Goal: Information Seeking & Learning: Learn about a topic

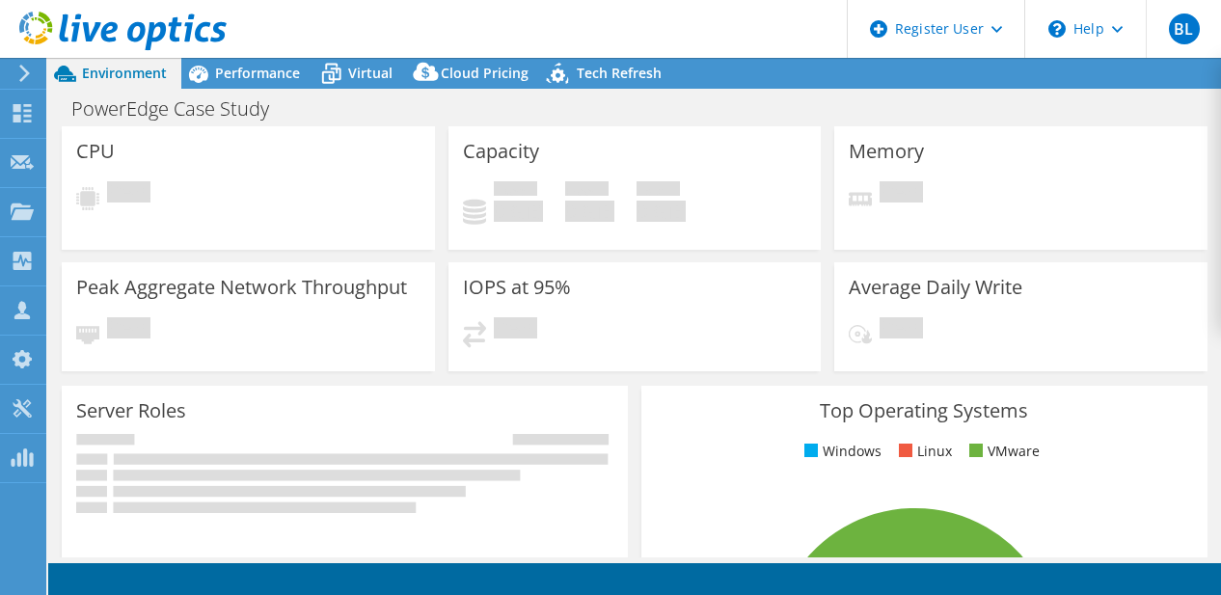
select select "USD"
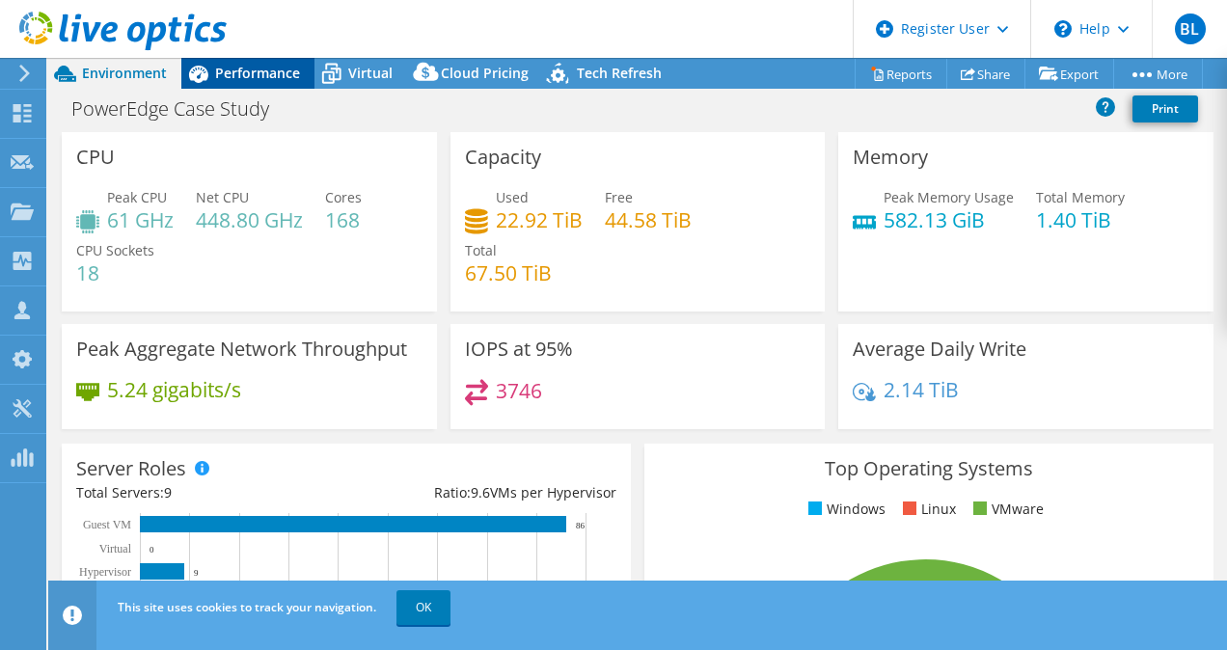
click at [246, 75] on span "Performance" at bounding box center [257, 73] width 85 height 18
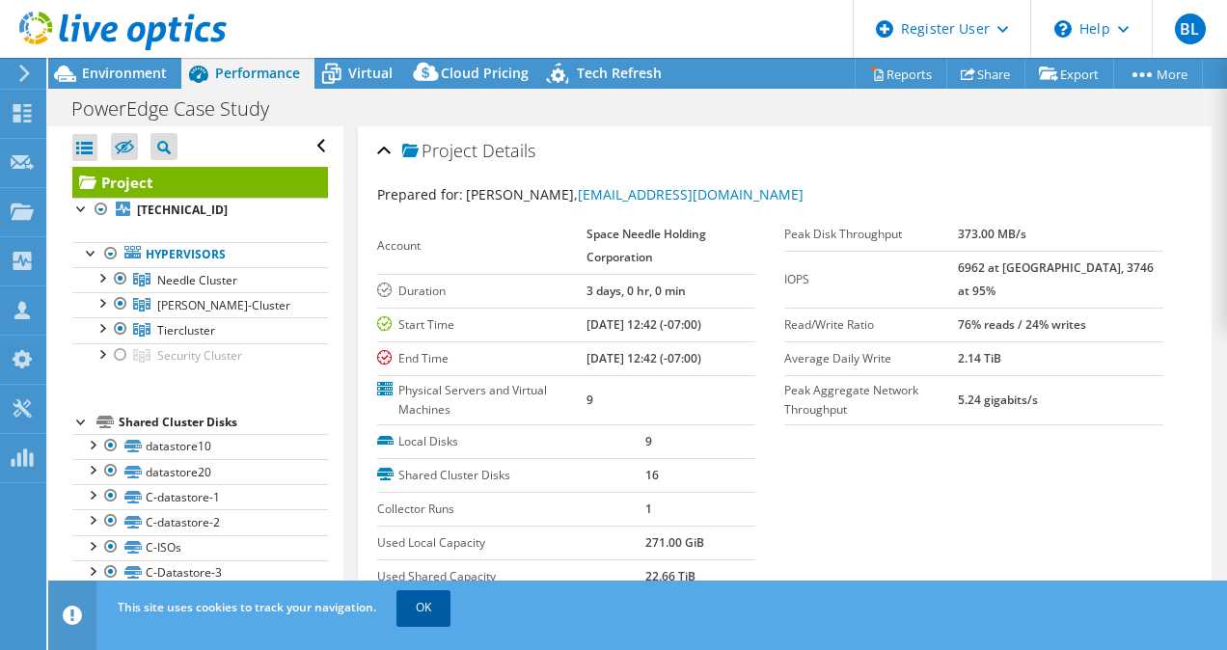
click at [426, 594] on link "OK" at bounding box center [424, 607] width 54 height 35
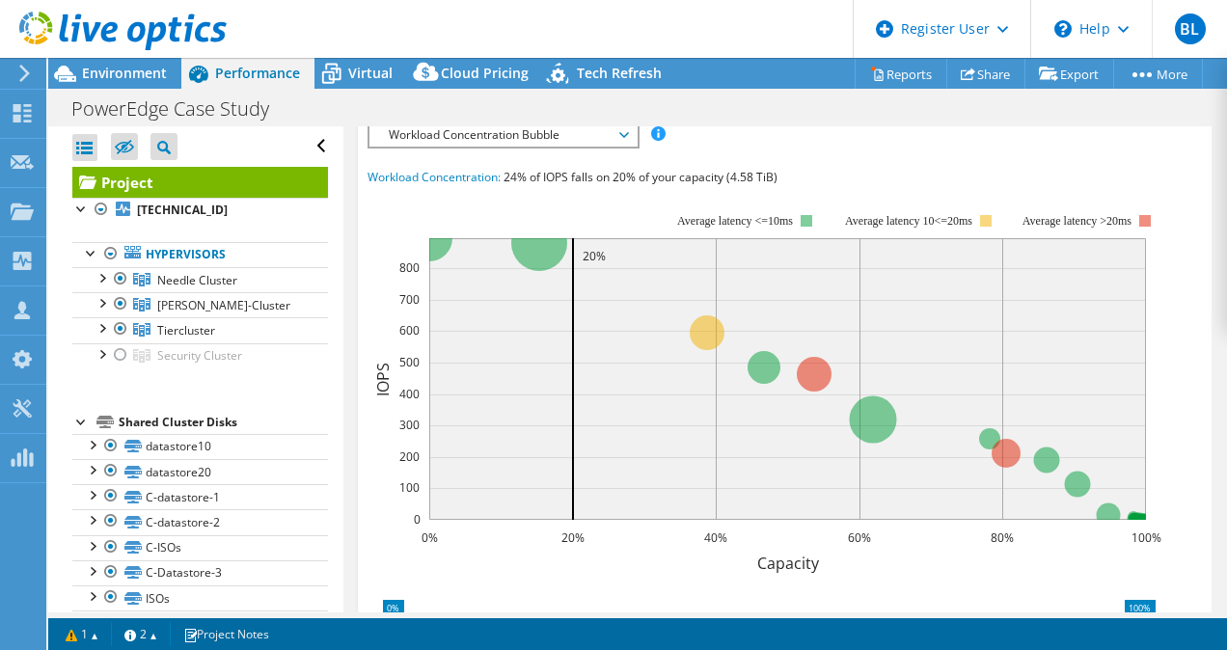
scroll to position [514, 0]
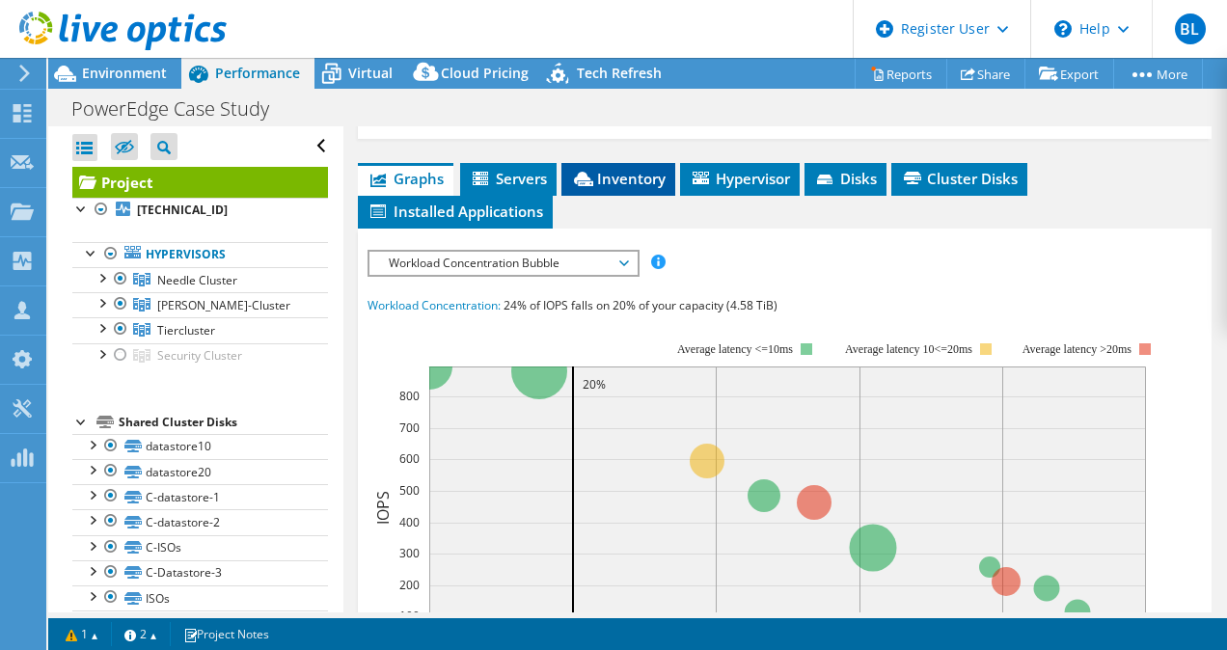
click at [625, 170] on span "Inventory" at bounding box center [618, 178] width 95 height 19
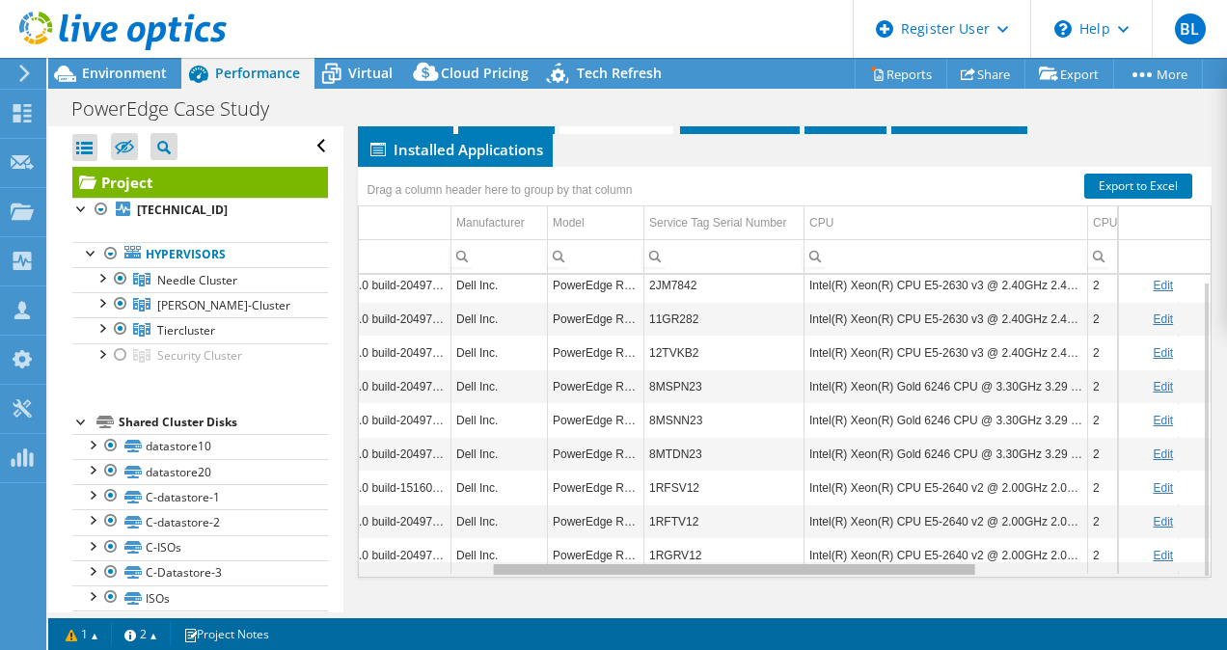
scroll to position [0, 225]
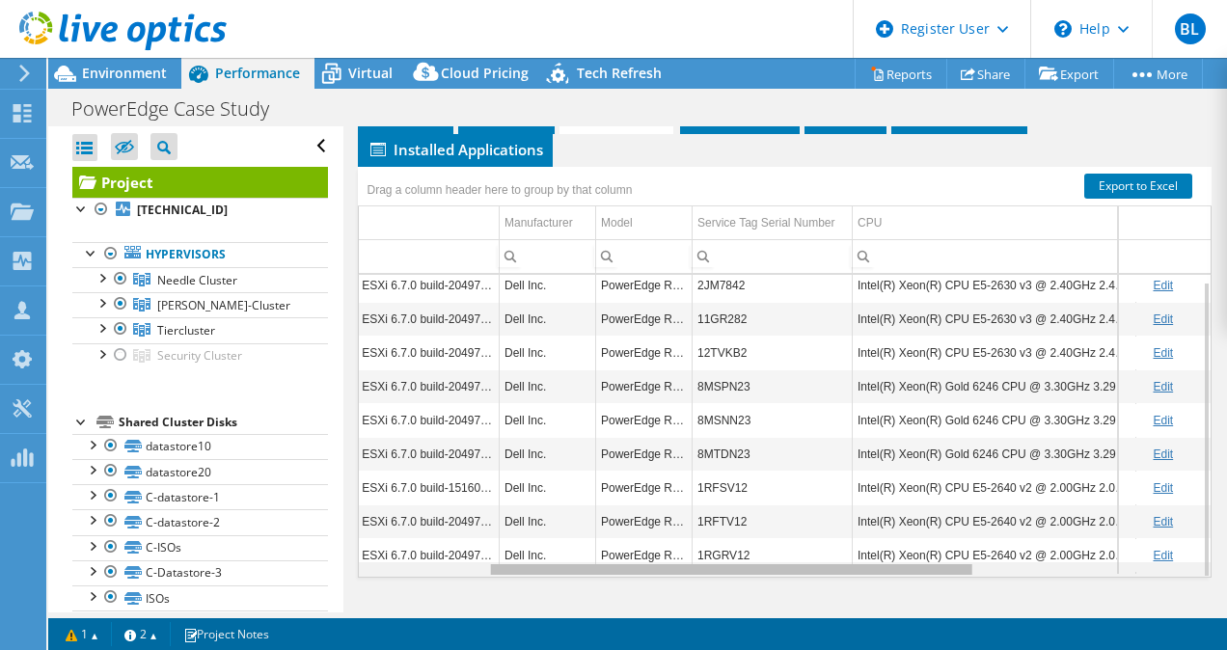
drag, startPoint x: 766, startPoint y: 565, endPoint x: 905, endPoint y: 559, distance: 139.1
click at [905, 559] on body "BL Dell User Bradley Lomax Bradley.Lomax@dell.com Dell My Profile Log Out \n He…" at bounding box center [613, 325] width 1227 height 650
click at [722, 275] on td "2JM7842" at bounding box center [773, 285] width 160 height 34
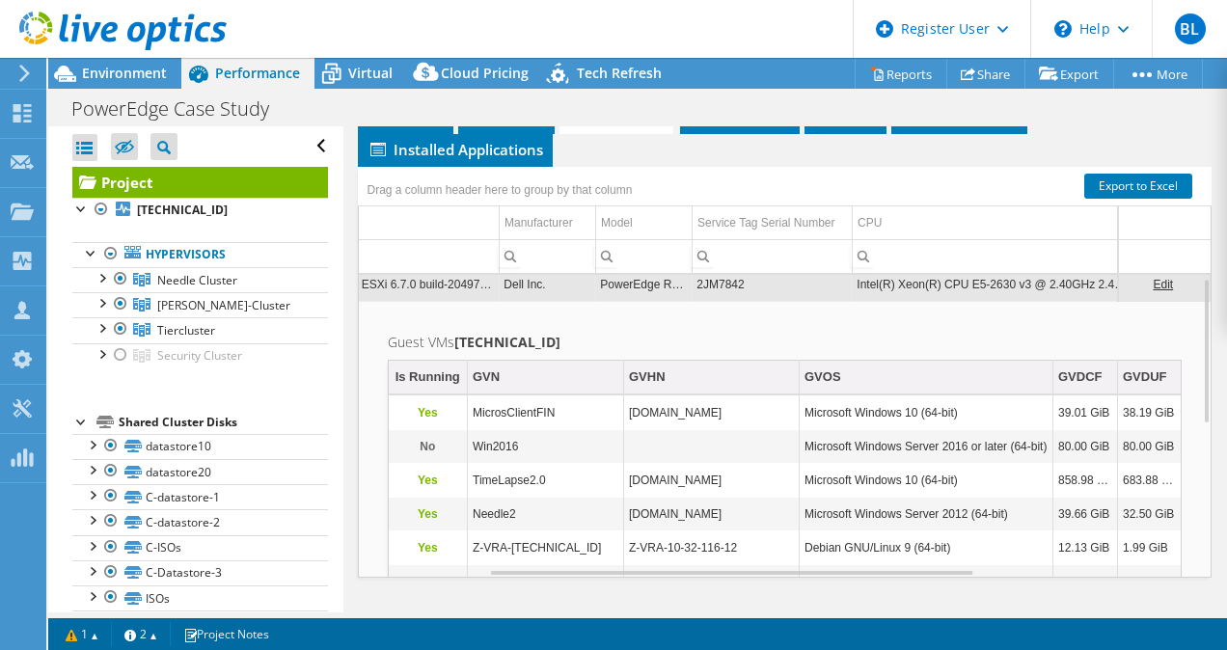
scroll to position [0, 226]
copy td "2JM7842"
drag, startPoint x: 746, startPoint y: 282, endPoint x: 693, endPoint y: 282, distance: 53.1
click at [693, 282] on td "2JM7842" at bounding box center [771, 284] width 160 height 34
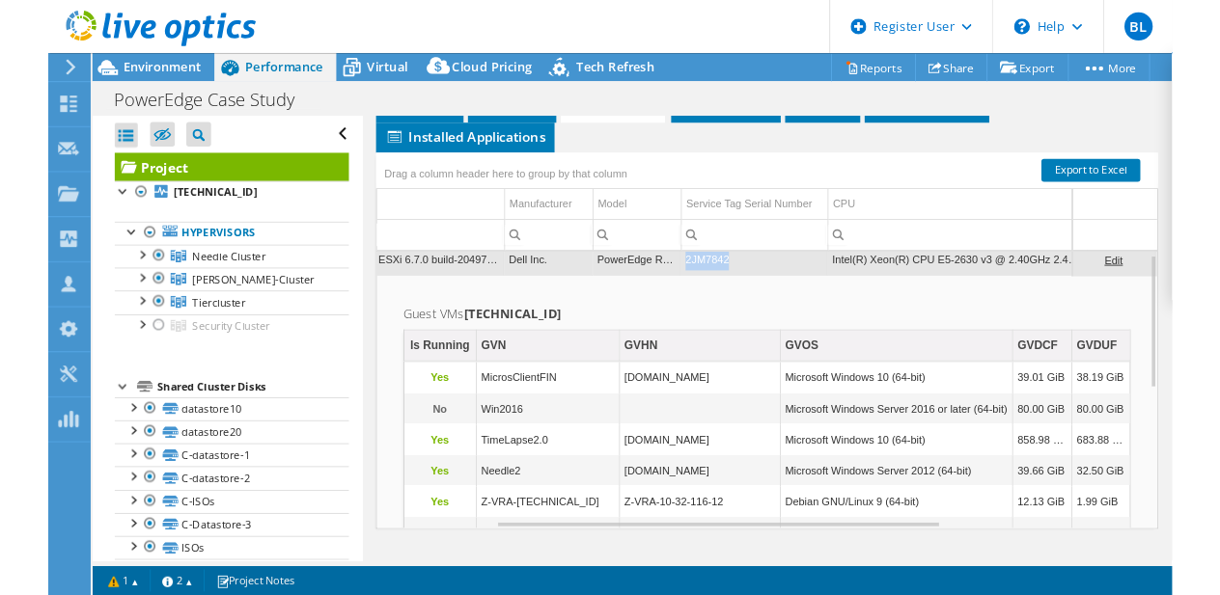
scroll to position [0, 225]
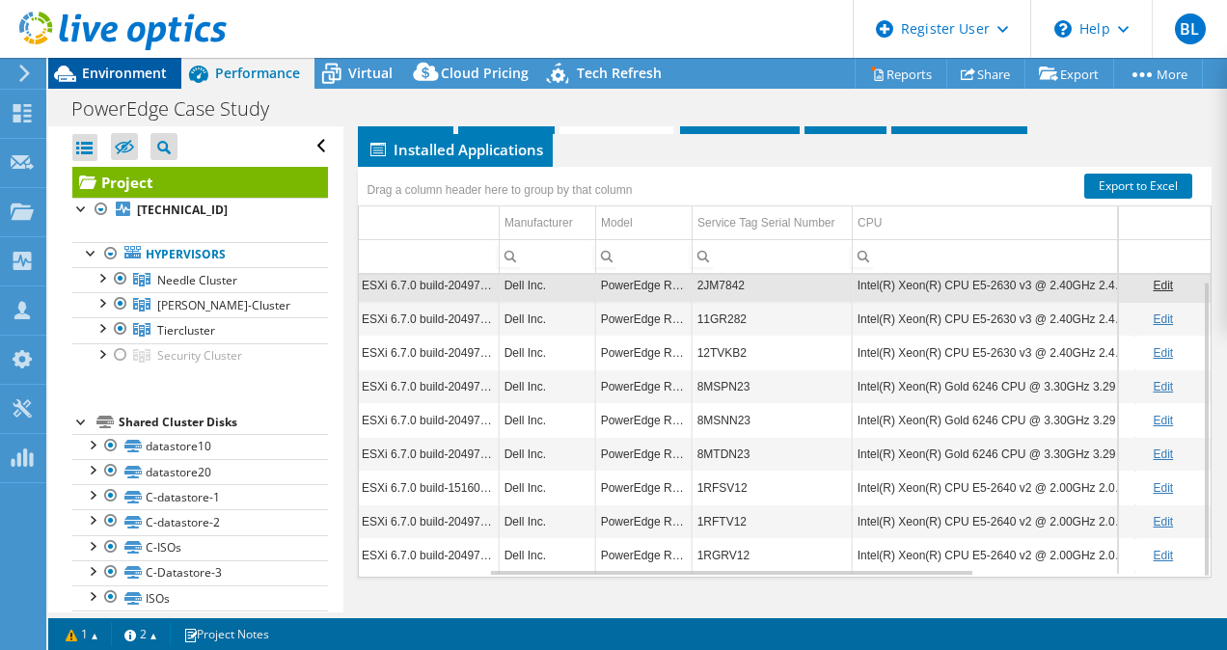
click at [135, 68] on span "Environment" at bounding box center [124, 73] width 85 height 18
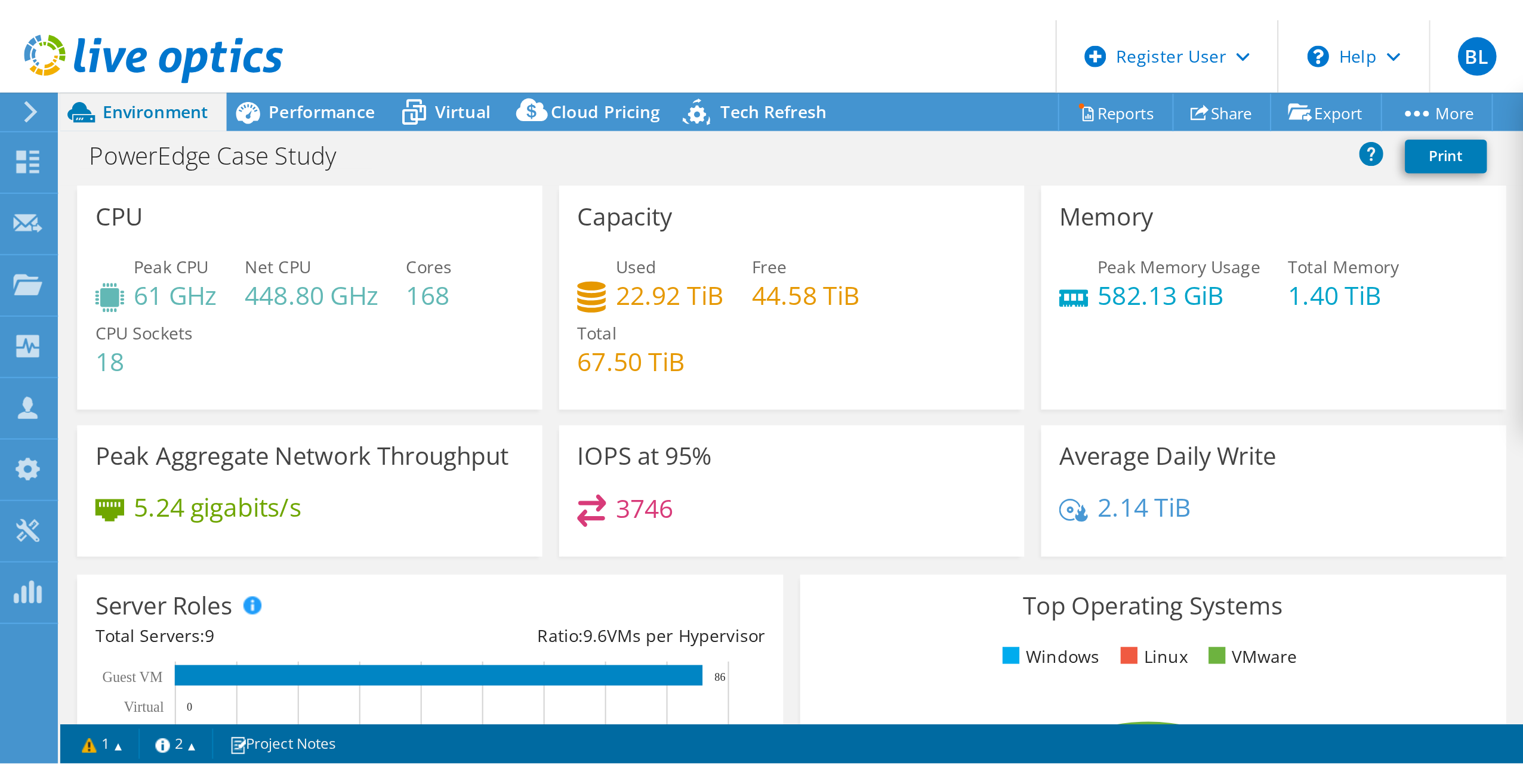
scroll to position [0, 0]
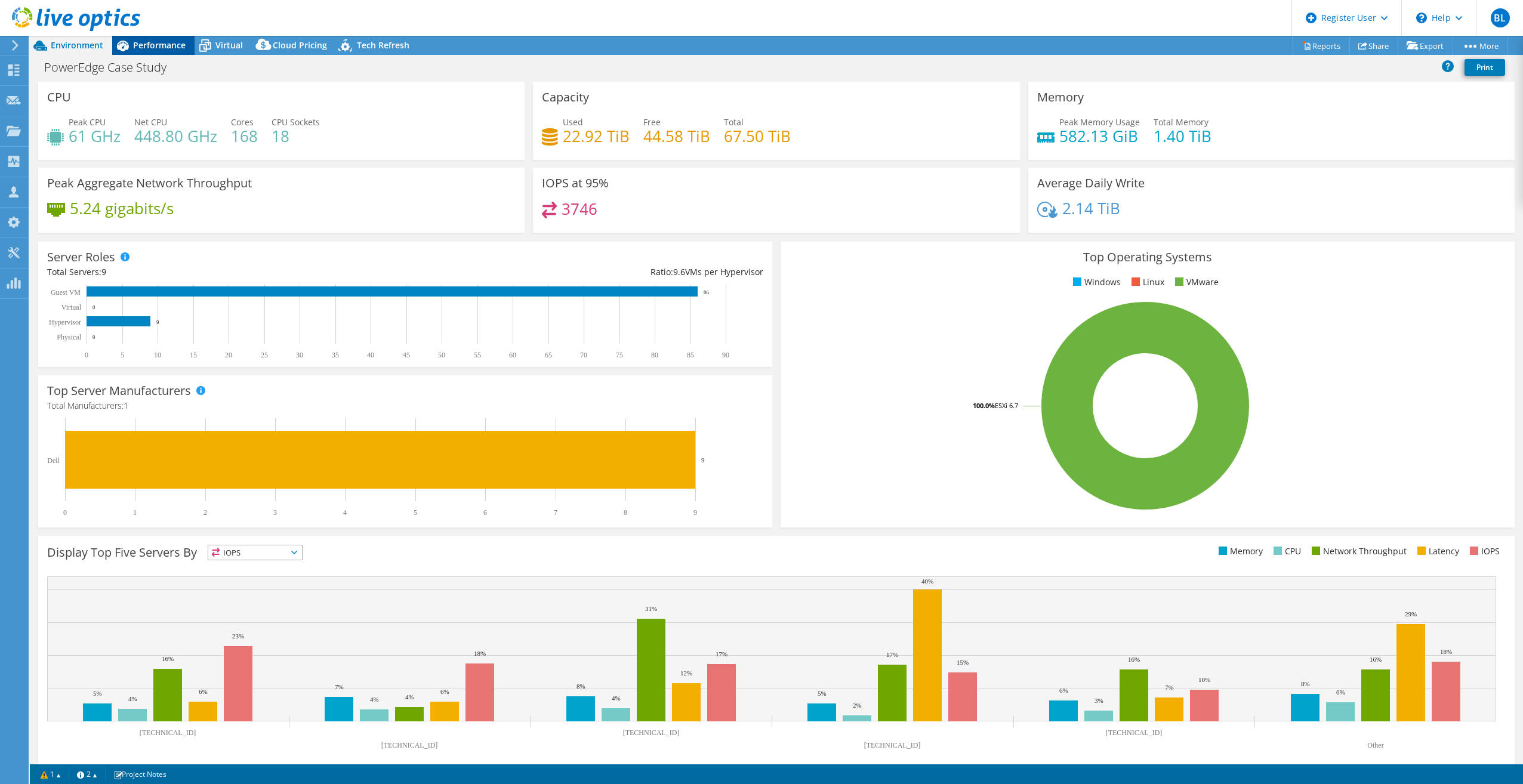
click at [142, 48] on span "Performance" at bounding box center [159, 45] width 53 height 11
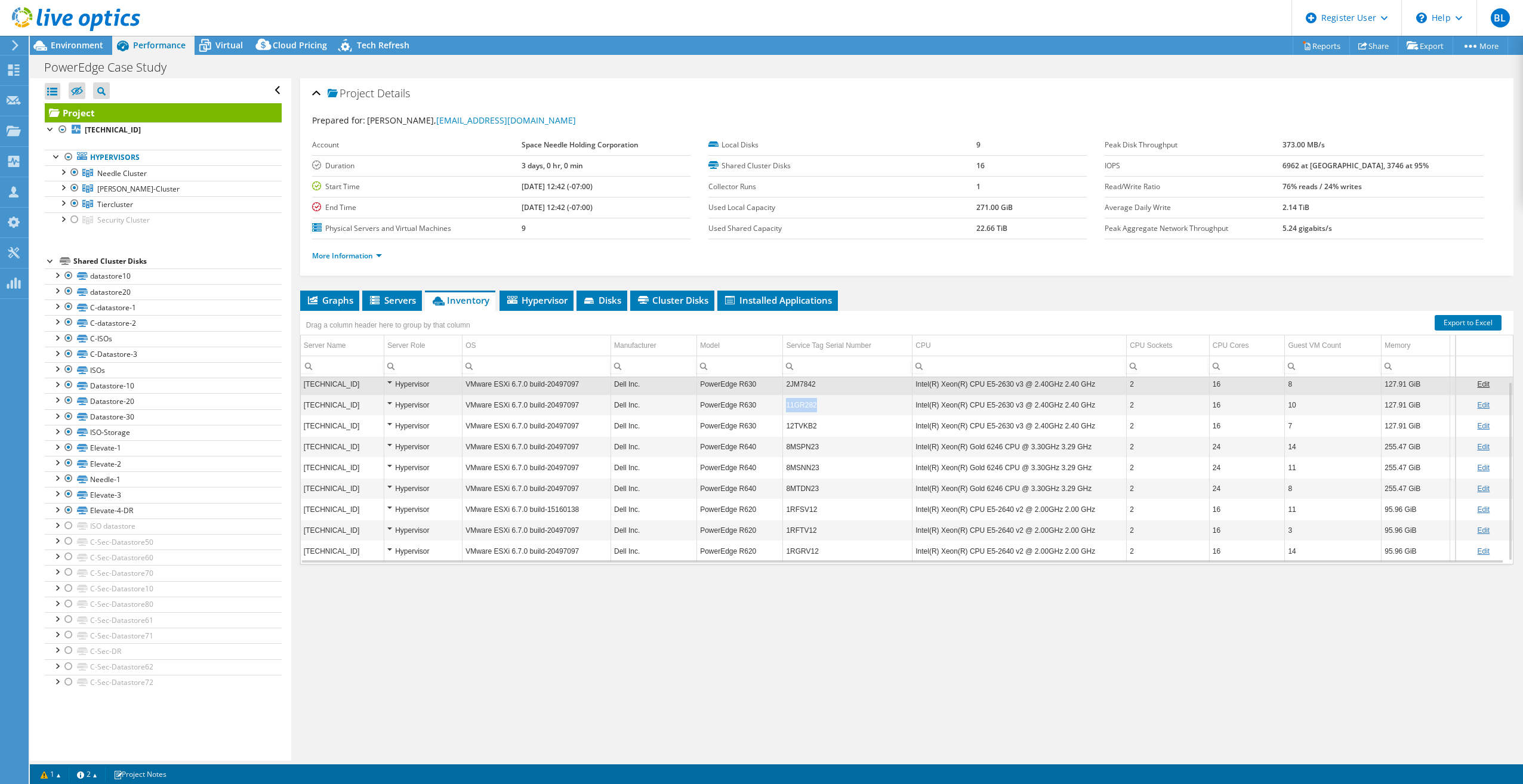
drag, startPoint x: 818, startPoint y: 403, endPoint x: 782, endPoint y: 409, distance: 36.5
click at [755, 367] on td "11GR282" at bounding box center [847, 405] width 129 height 21
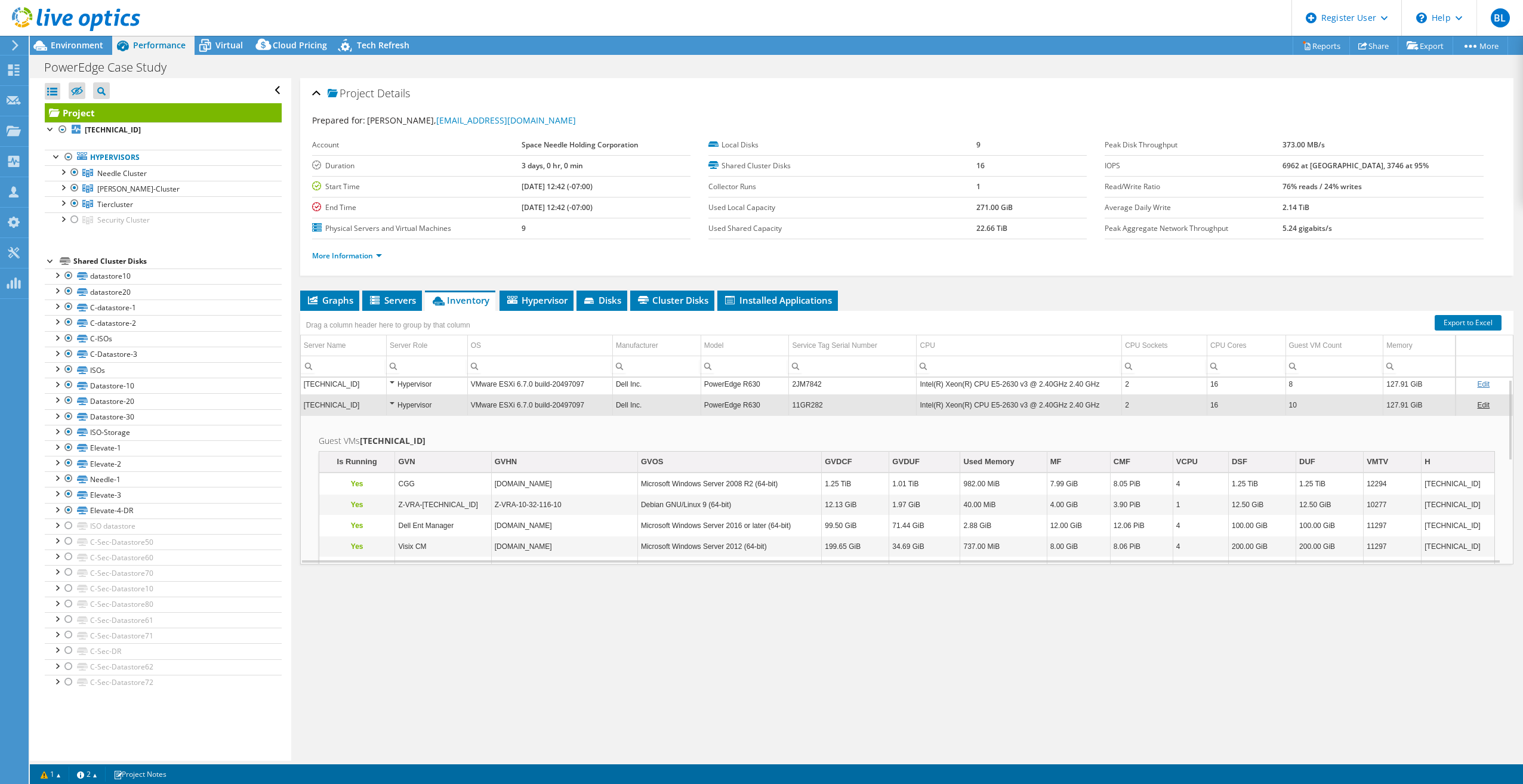
click at [755, 367] on td "11GR282" at bounding box center [852, 405] width 127 height 21
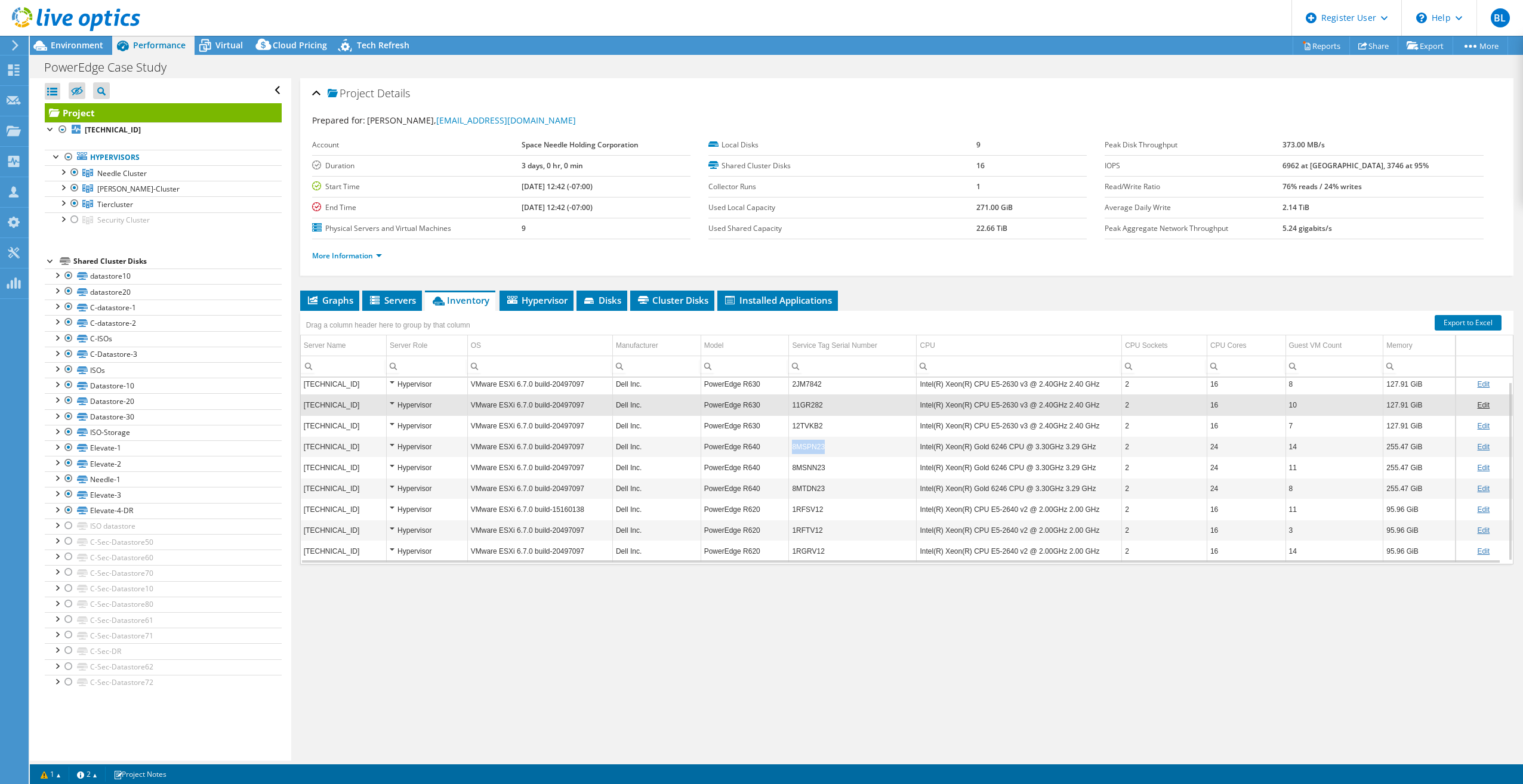
copy tr "8MSPN23"
drag, startPoint x: 838, startPoint y: 450, endPoint x: 777, endPoint y: 447, distance: 61.1
click at [755, 367] on tr "10.32.14.21 Hypervisor VMware ESXi 6.7.0 build-20497097 Dell Inc. PowerEdge R64…" at bounding box center [907, 446] width 1212 height 21
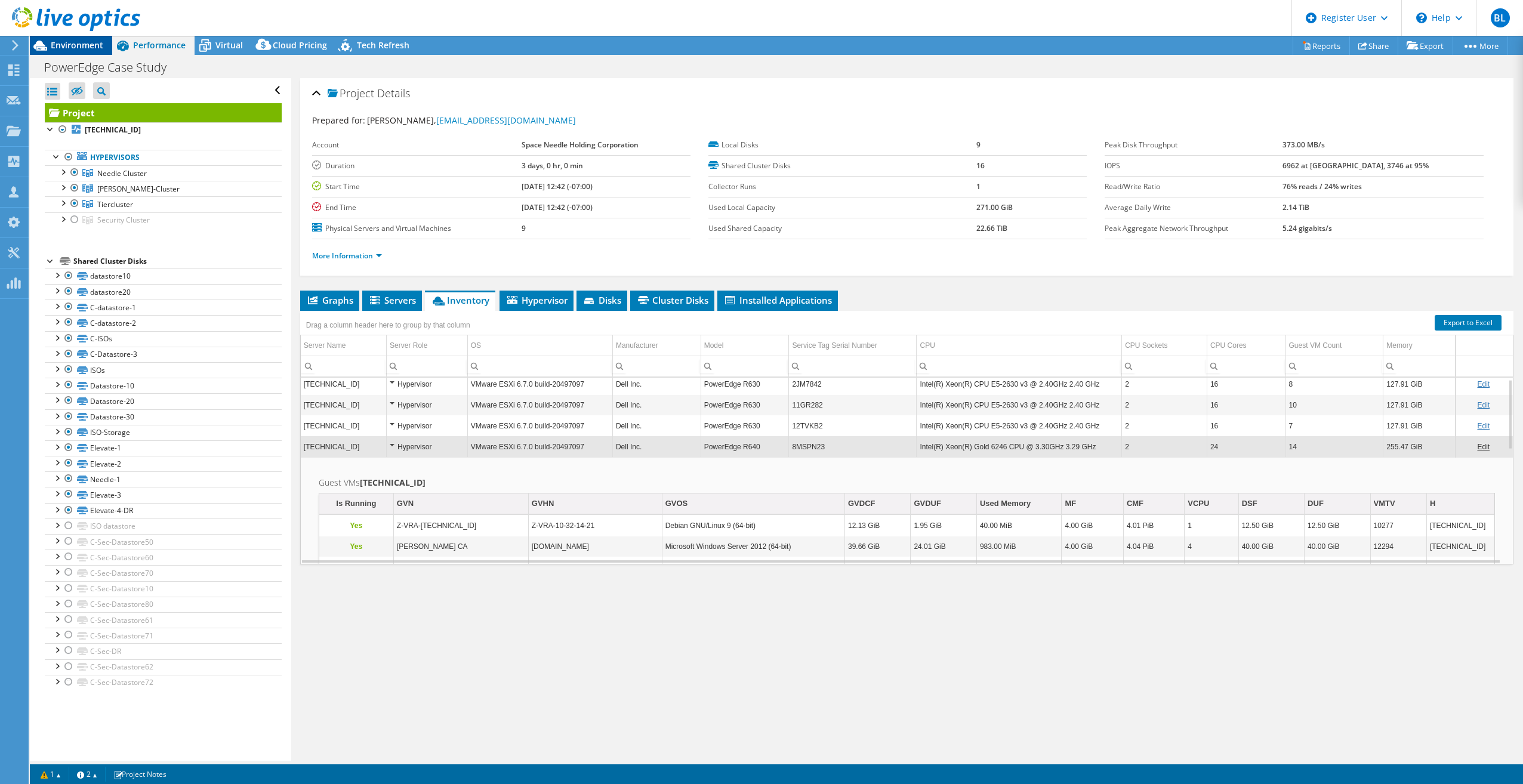
click at [82, 47] on span "Environment" at bounding box center [77, 45] width 53 height 11
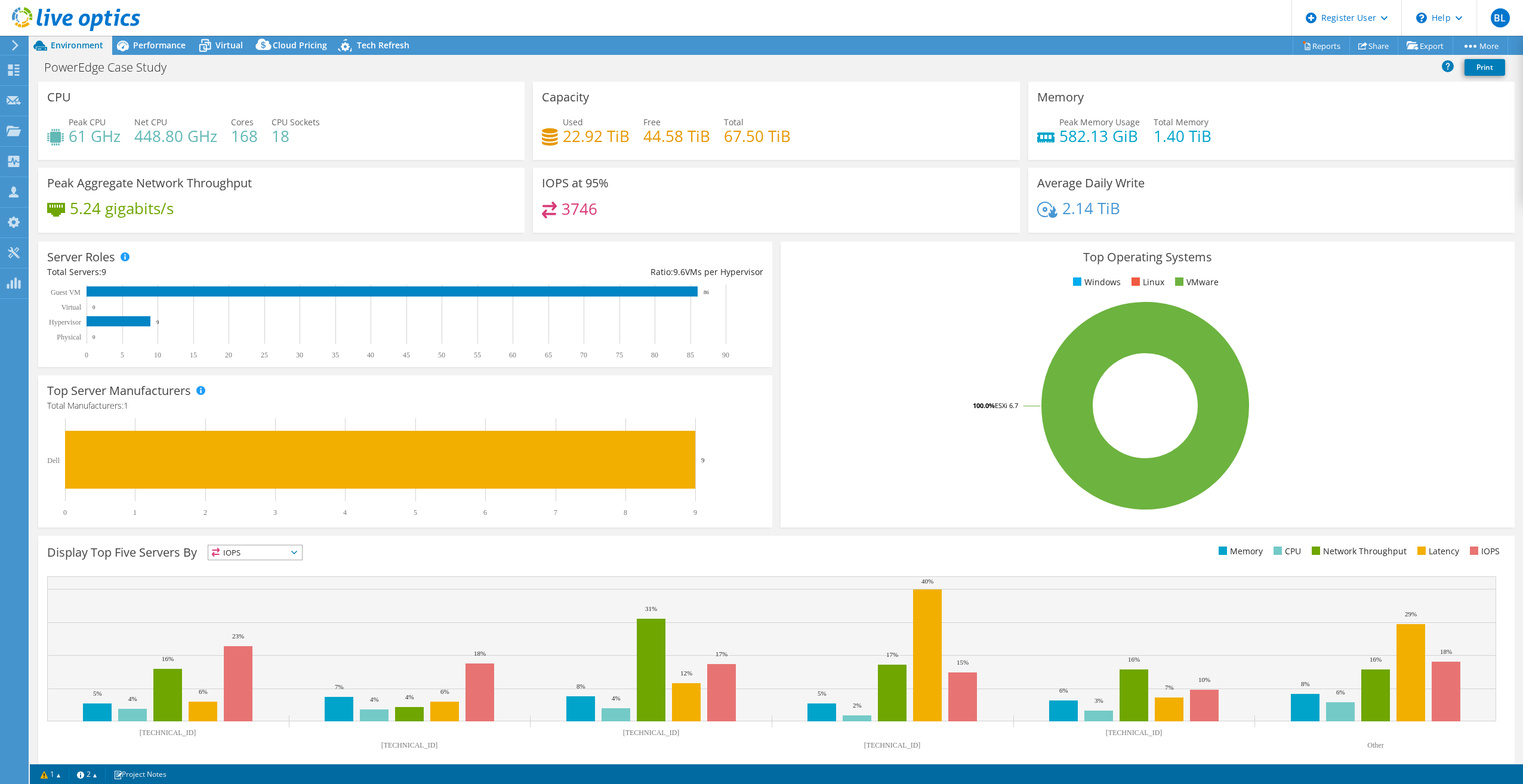
drag, startPoint x: 168, startPoint y: 51, endPoint x: 171, endPoint y: 66, distance: 15.3
click at [168, 51] on div "Performance" at bounding box center [153, 45] width 82 height 19
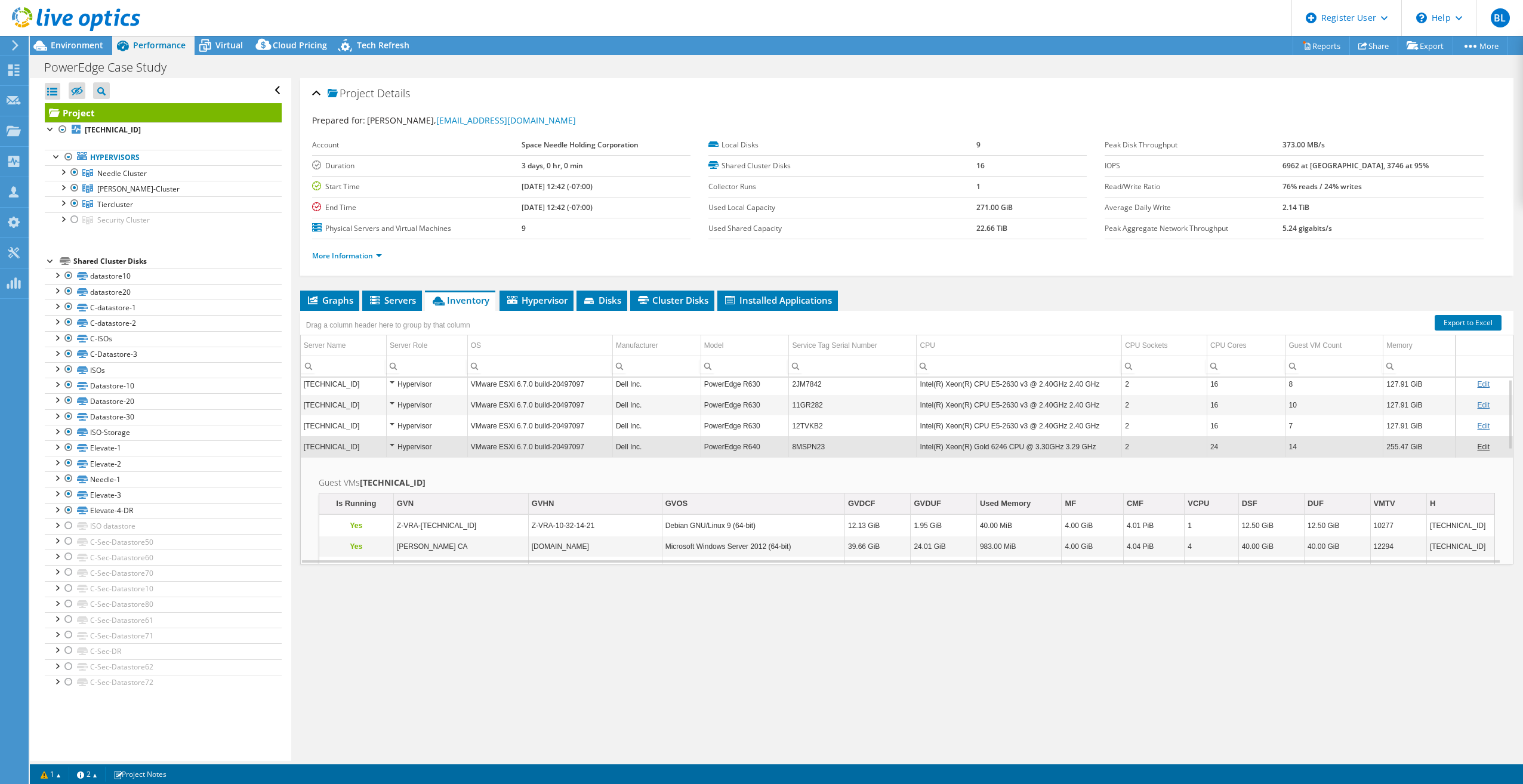
click at [755, 367] on td "8MSPN23" at bounding box center [852, 446] width 127 height 21
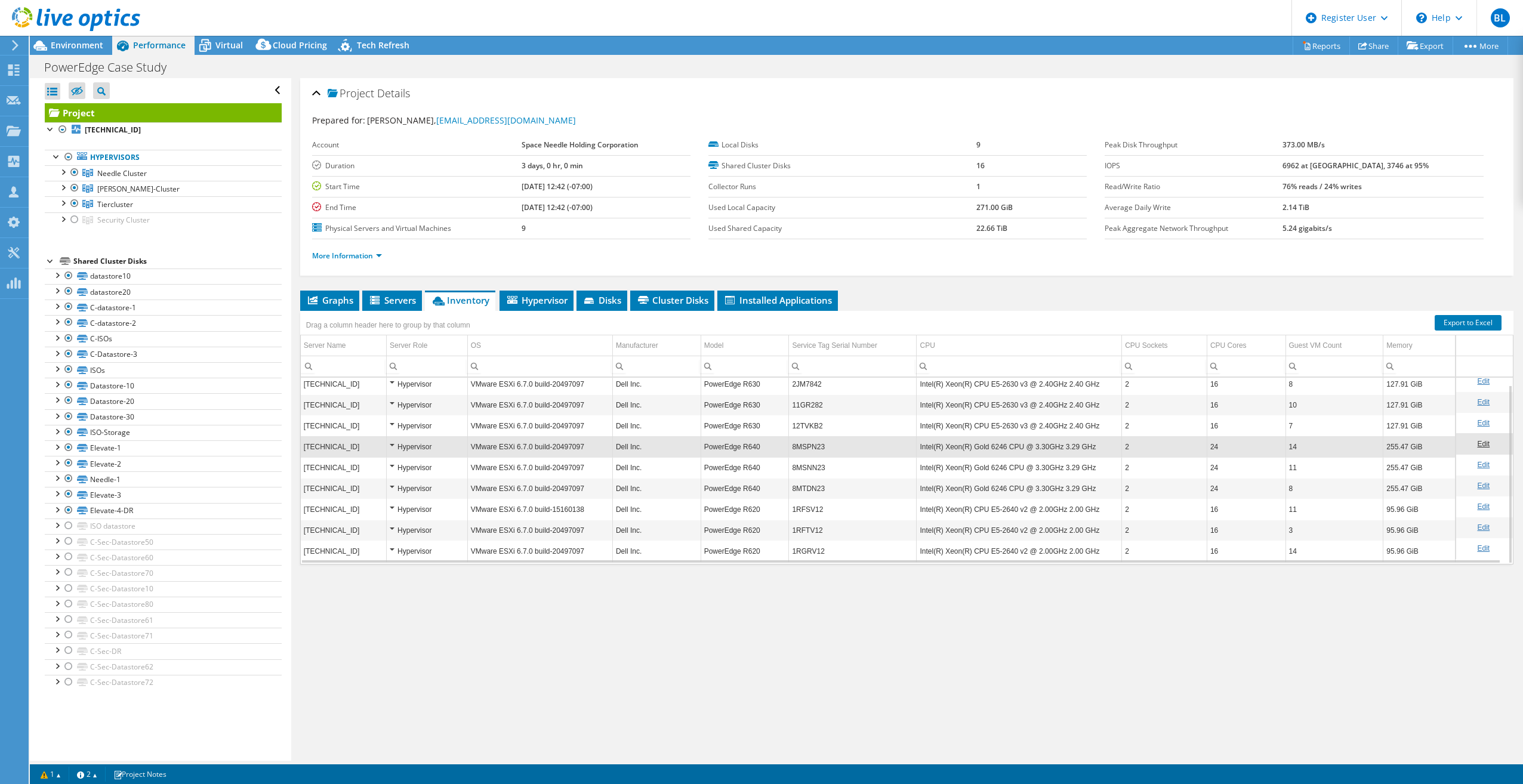
scroll to position [7, 0]
click at [755, 367] on td "12TVKB2" at bounding box center [852, 423] width 127 height 21
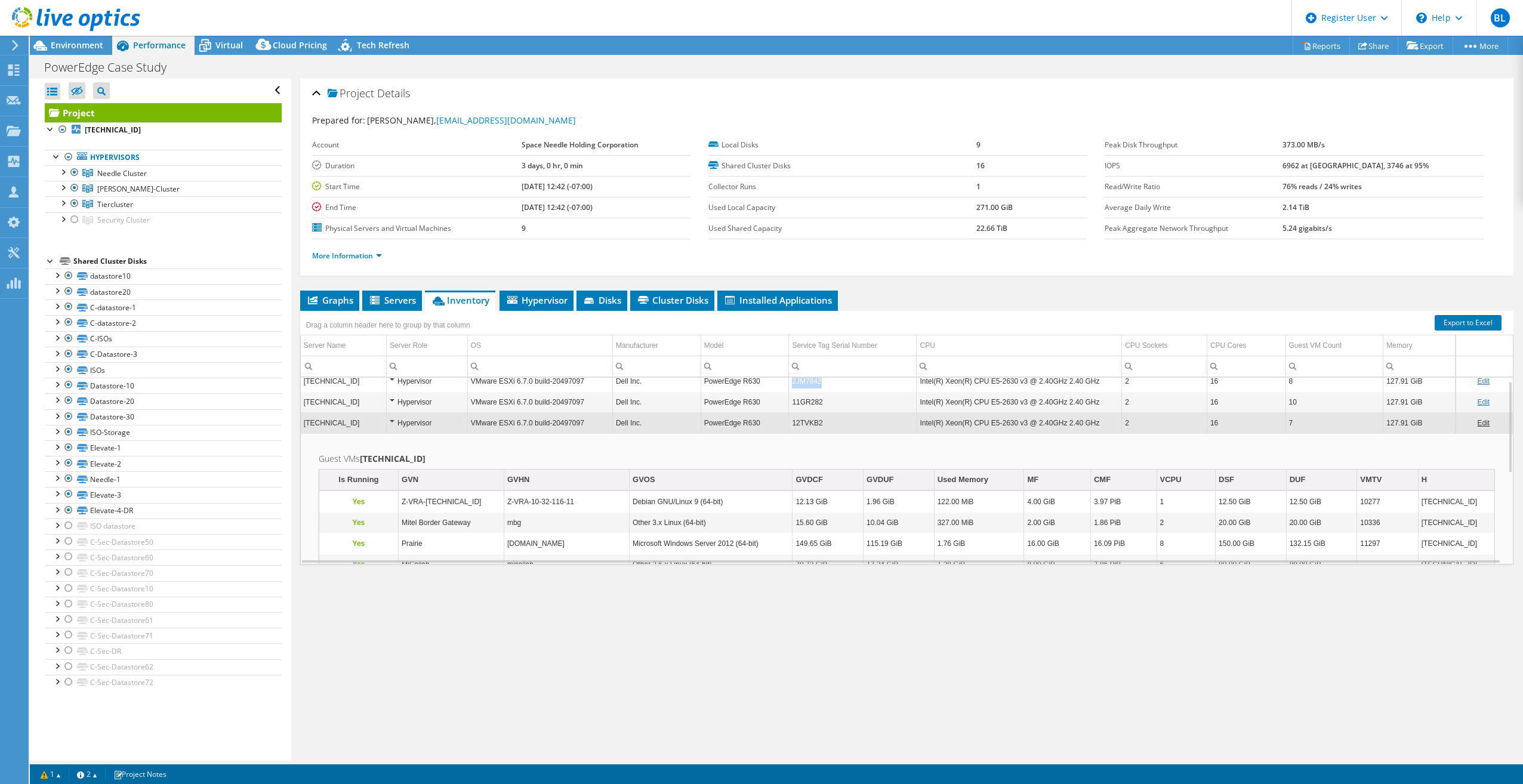
copy td "2JM7842"
drag, startPoint x: 823, startPoint y: 380, endPoint x: 786, endPoint y: 380, distance: 37.0
click at [755, 367] on td "2JM7842" at bounding box center [852, 381] width 127 height 21
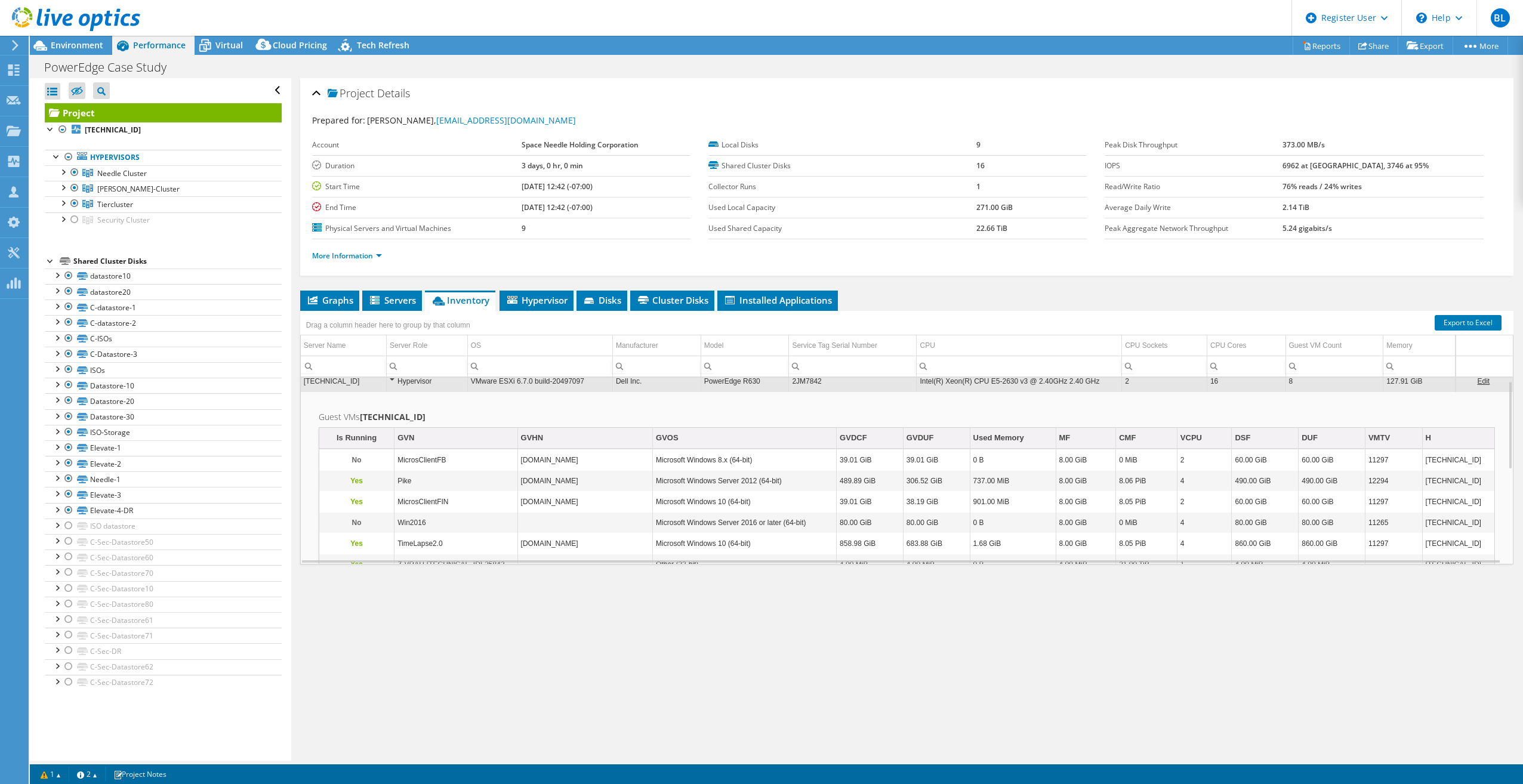
click at [755, 367] on td "2JM7842" at bounding box center [852, 381] width 127 height 21
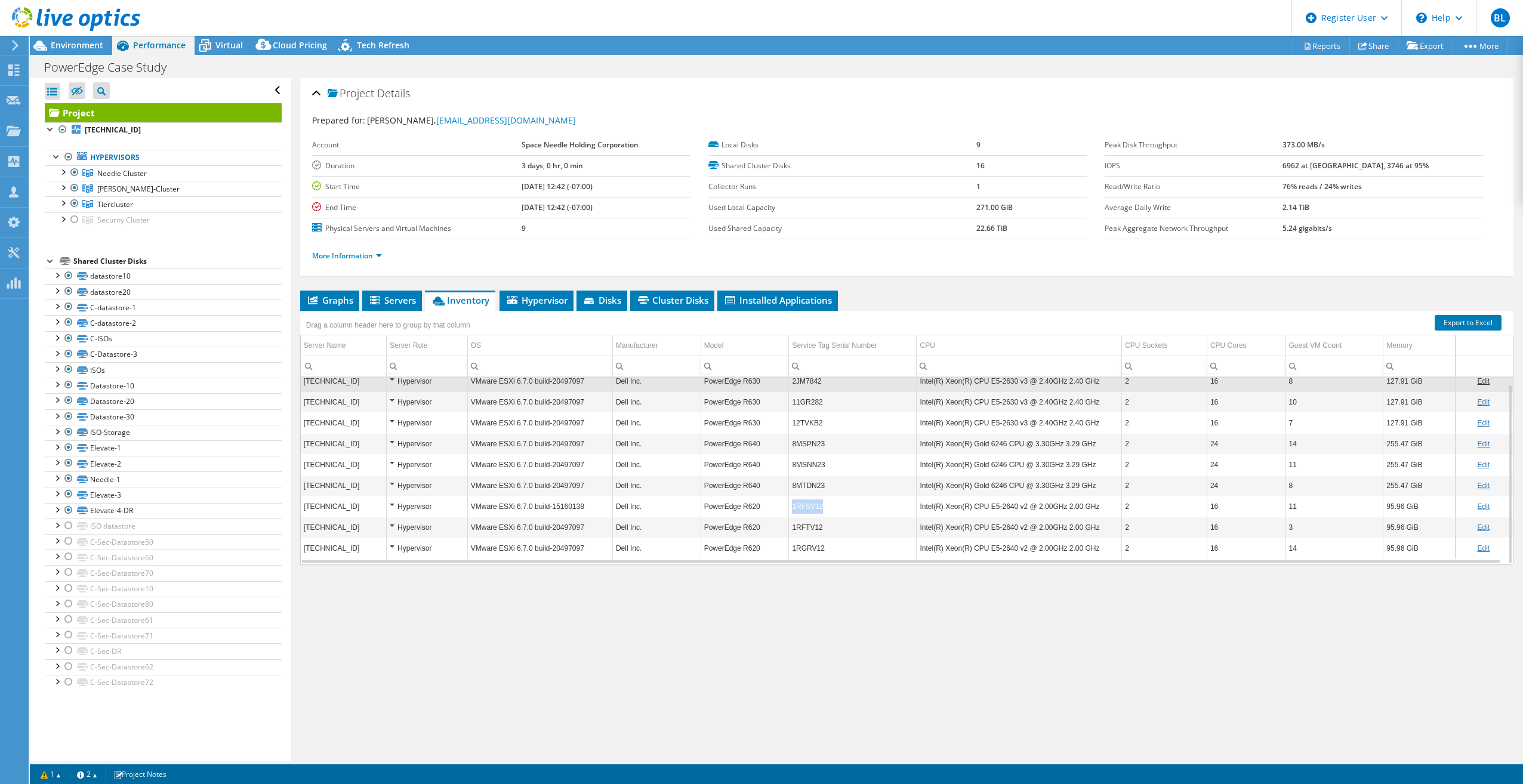
copy tr "1RFSV12"
drag, startPoint x: 823, startPoint y: 506, endPoint x: 782, endPoint y: 508, distance: 41.0
click at [755, 367] on tr "10.32.22.93 Hypervisor VMware ESXi 6.7.0 build-15160138 Dell Inc. PowerEdge R62…" at bounding box center [907, 506] width 1212 height 21
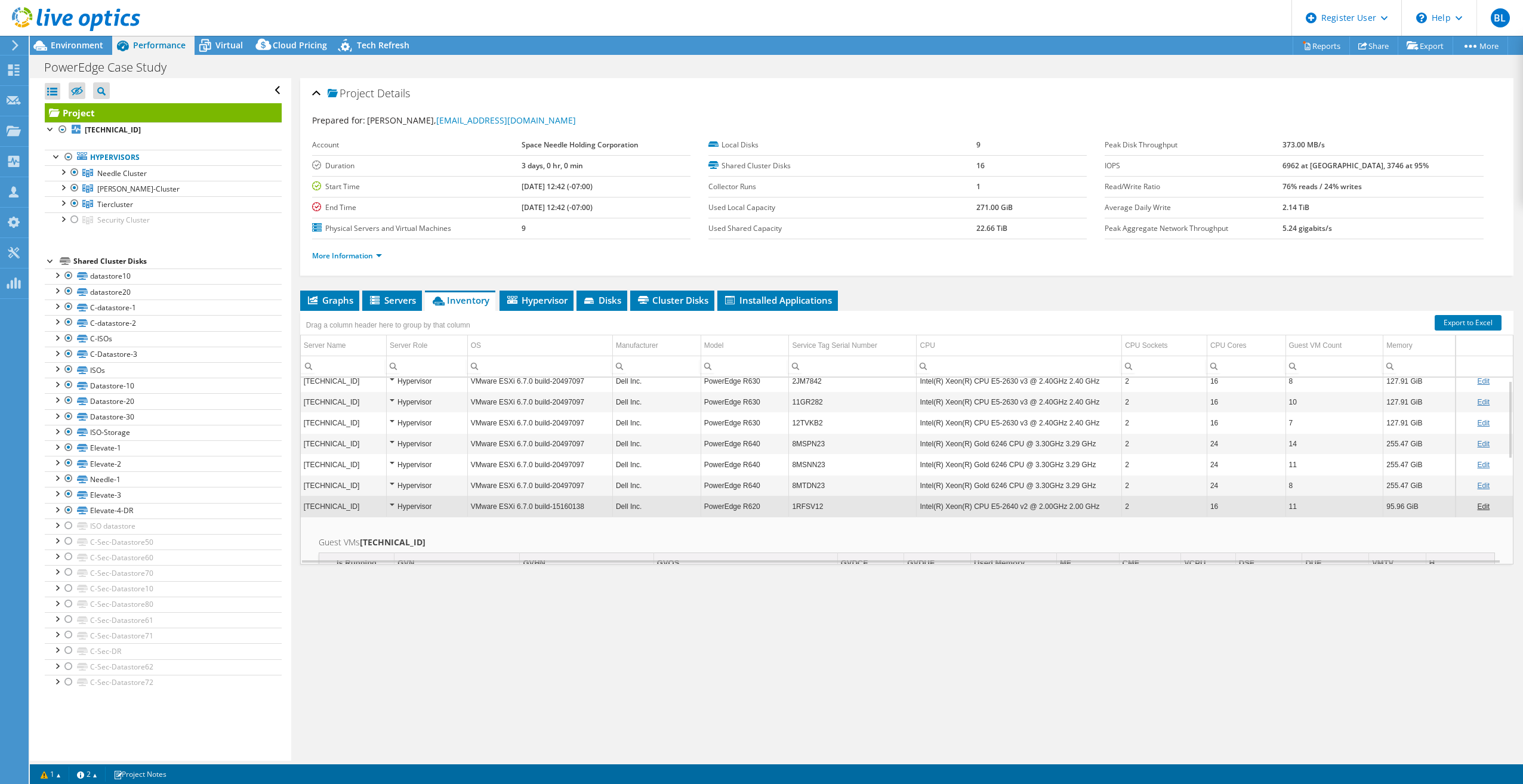
scroll to position [0, 0]
copy td "2JM7842"
drag, startPoint x: 823, startPoint y: 387, endPoint x: 789, endPoint y: 385, distance: 34.1
click at [755, 367] on td "2JM7842" at bounding box center [852, 388] width 127 height 21
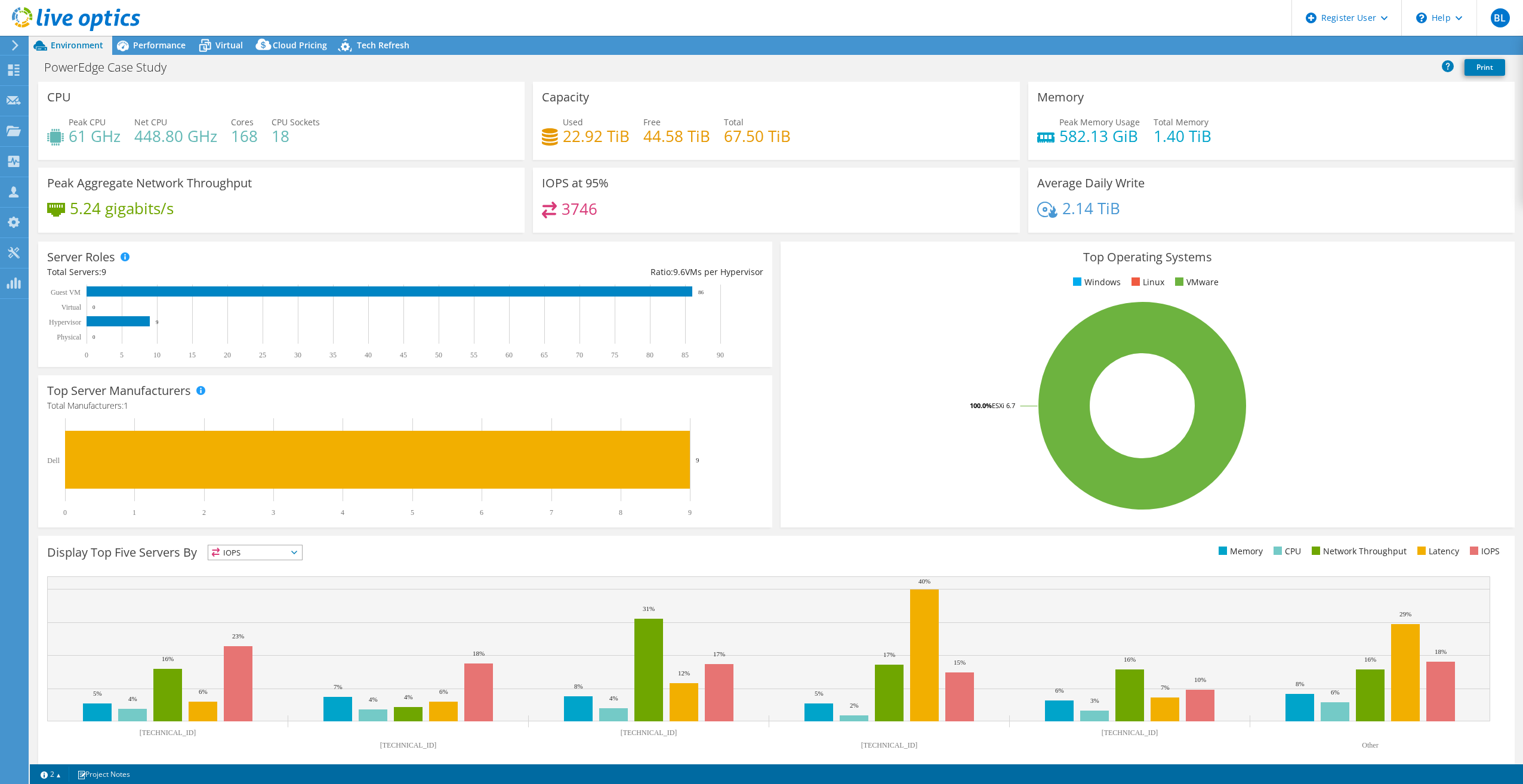
select select "USD"
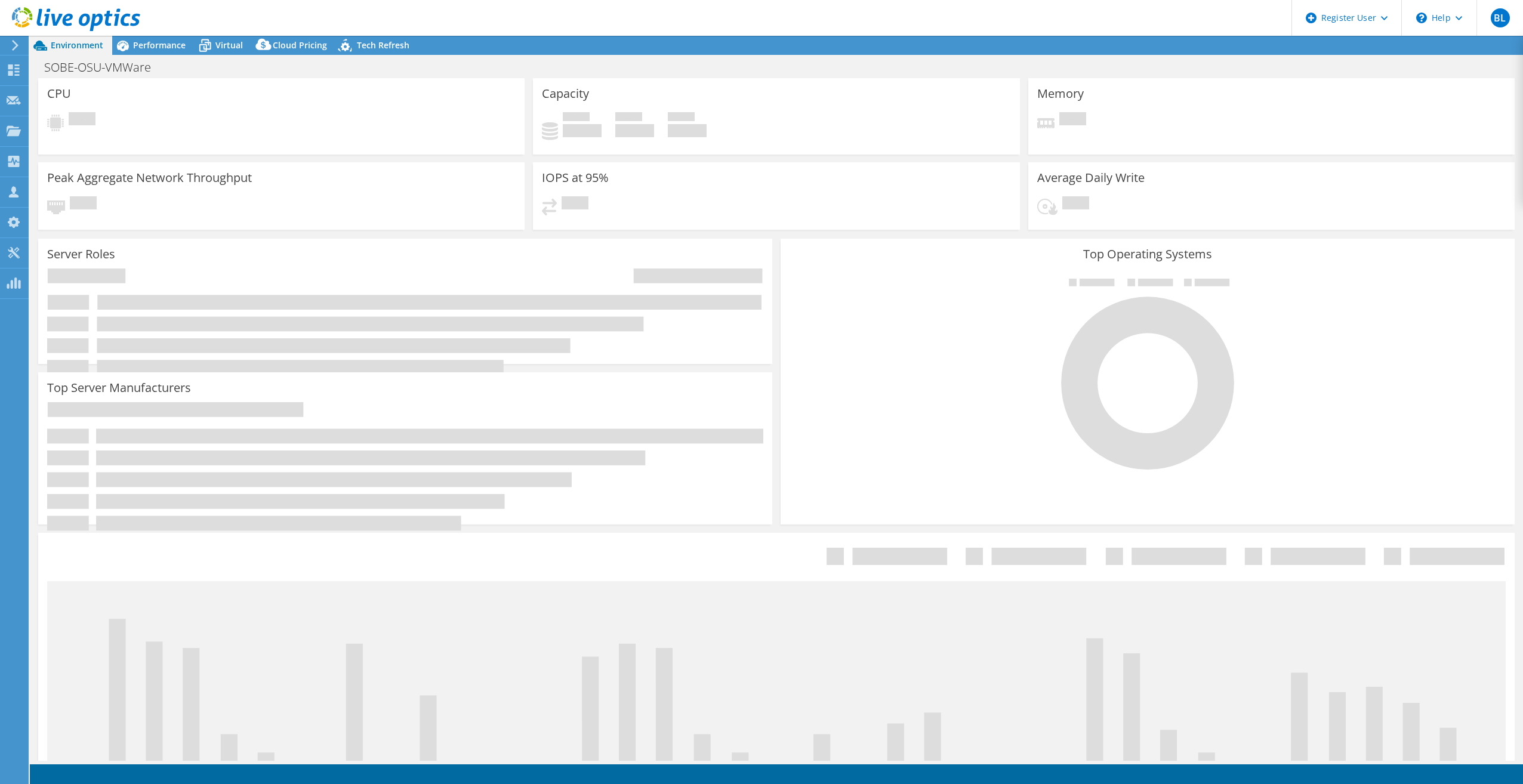
select select "USD"
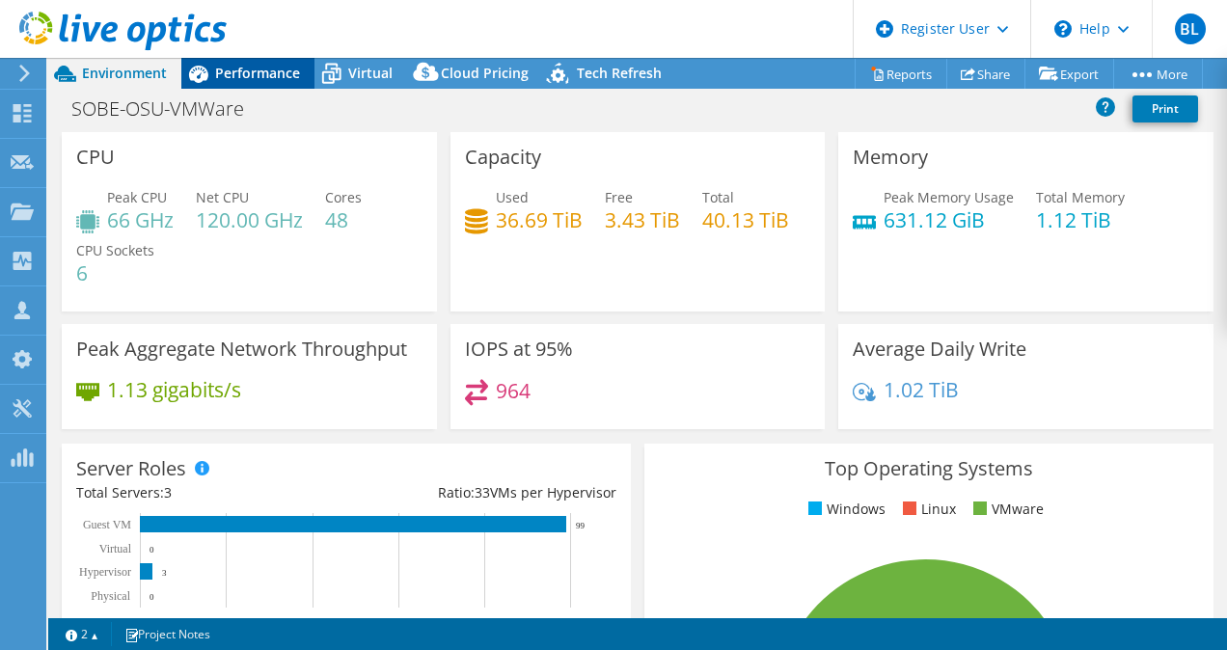
click at [287, 62] on div "Performance" at bounding box center [247, 73] width 133 height 31
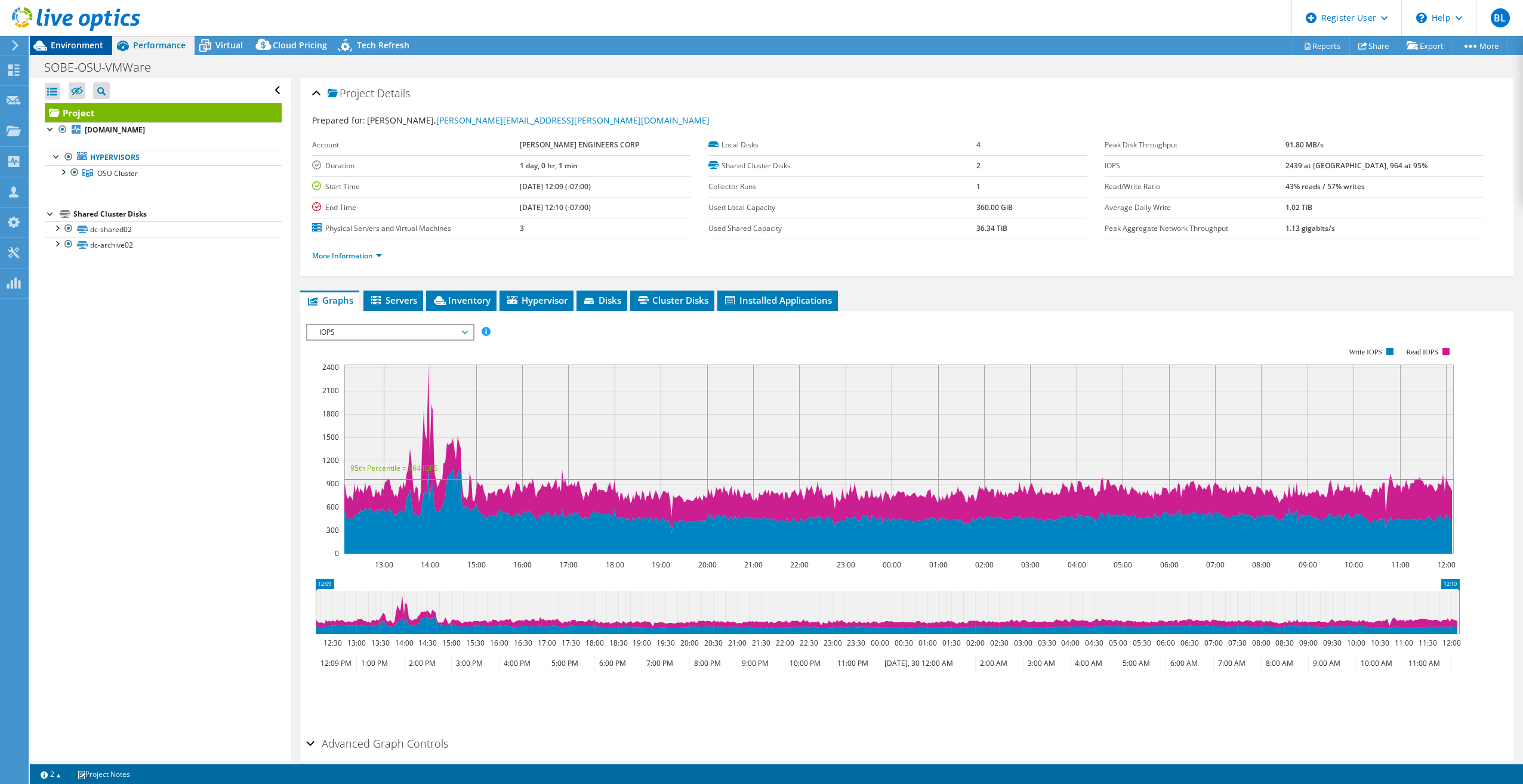
click at [71, 41] on span "Environment" at bounding box center [77, 45] width 53 height 11
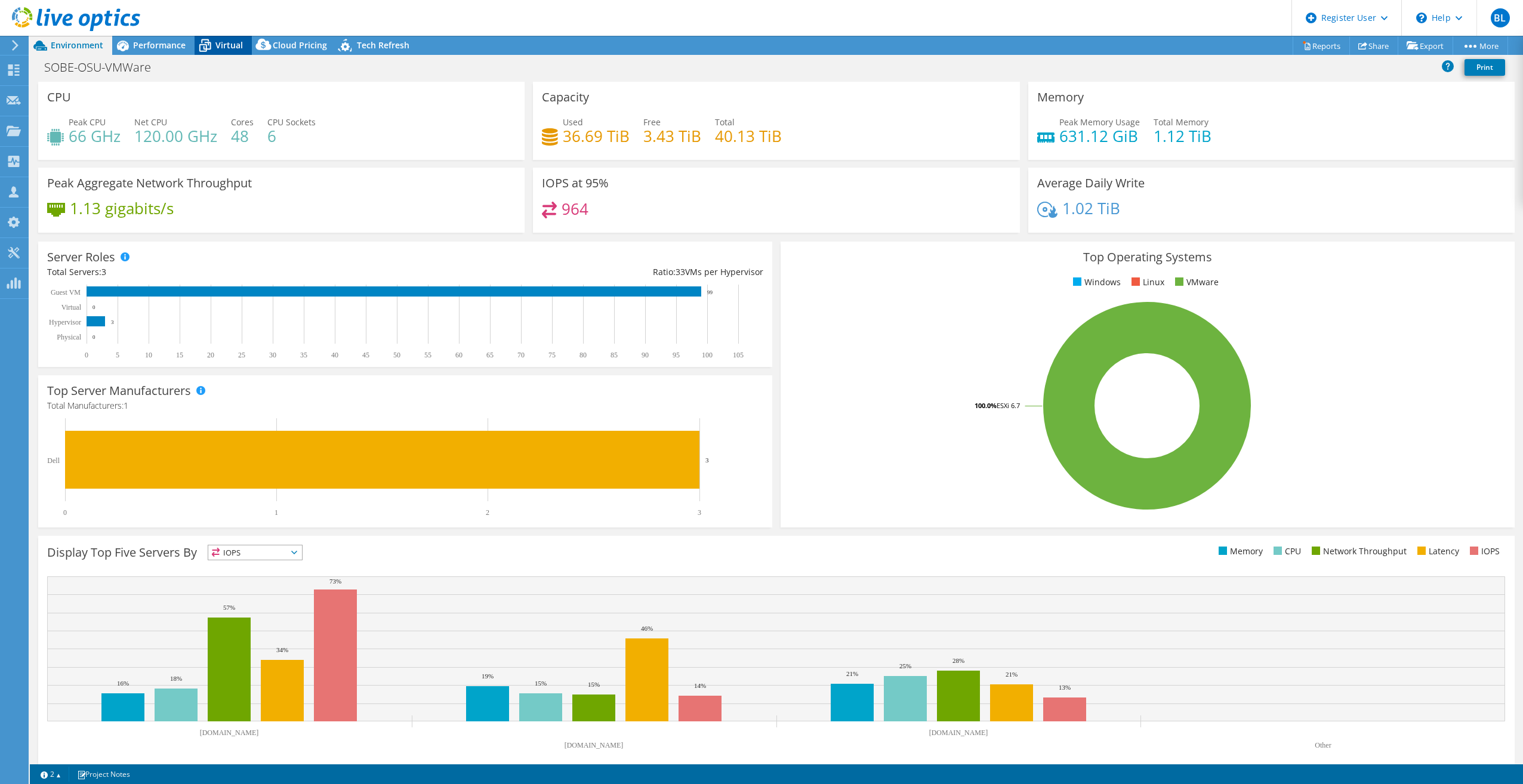
click at [242, 43] on span "Virtual" at bounding box center [229, 45] width 27 height 11
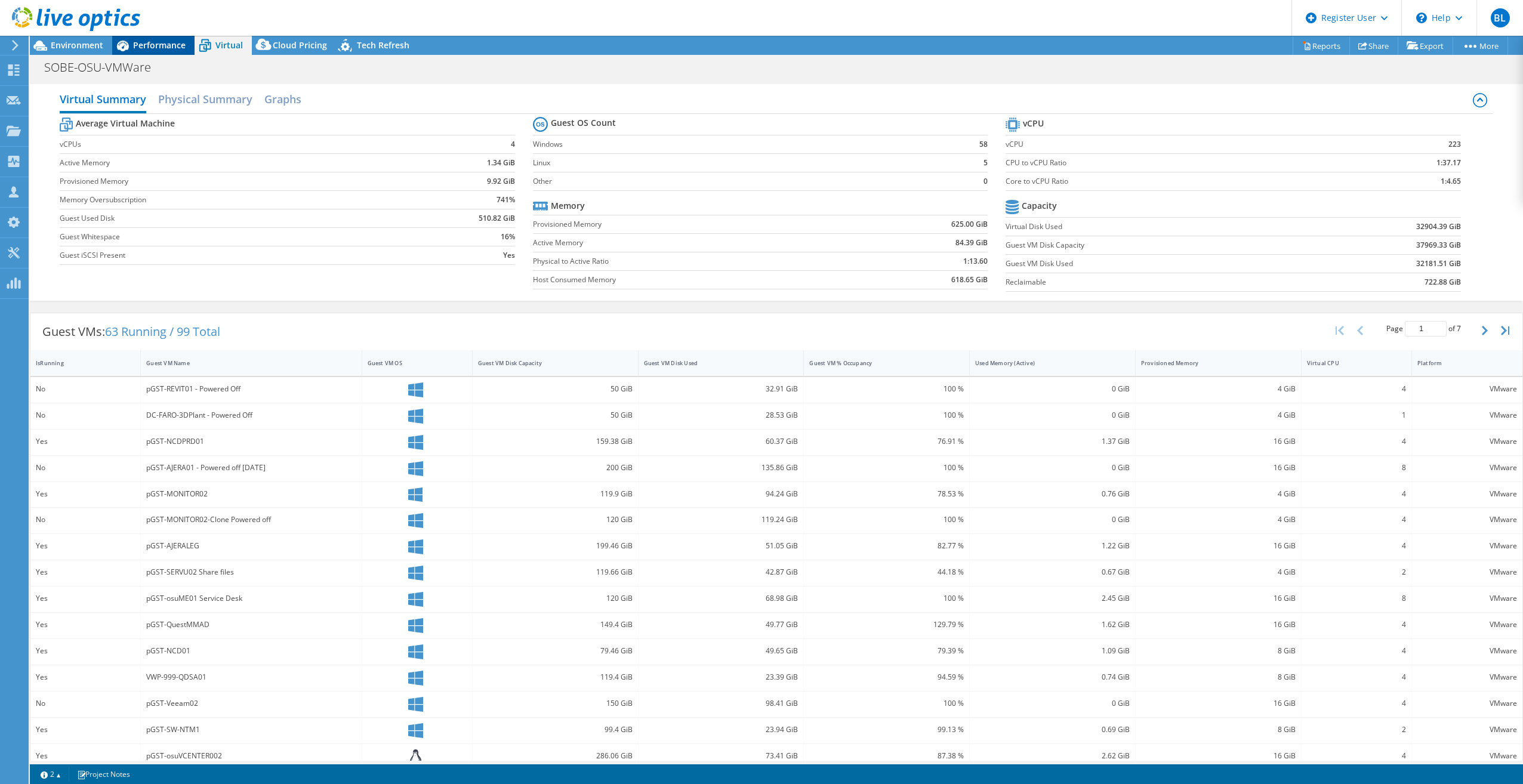
click at [165, 43] on span "Performance" at bounding box center [159, 45] width 53 height 11
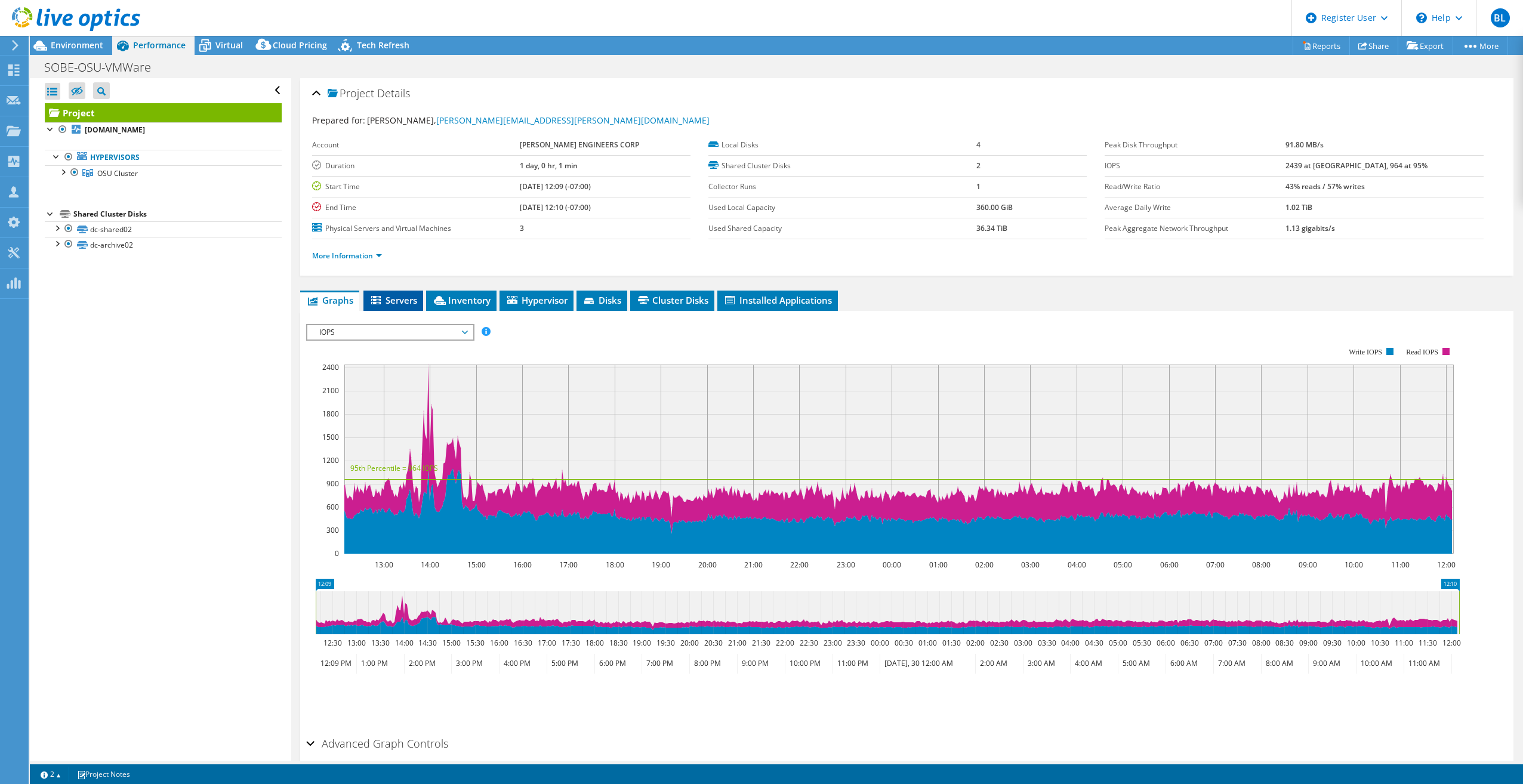
click at [409, 298] on span "Servers" at bounding box center [393, 300] width 48 height 12
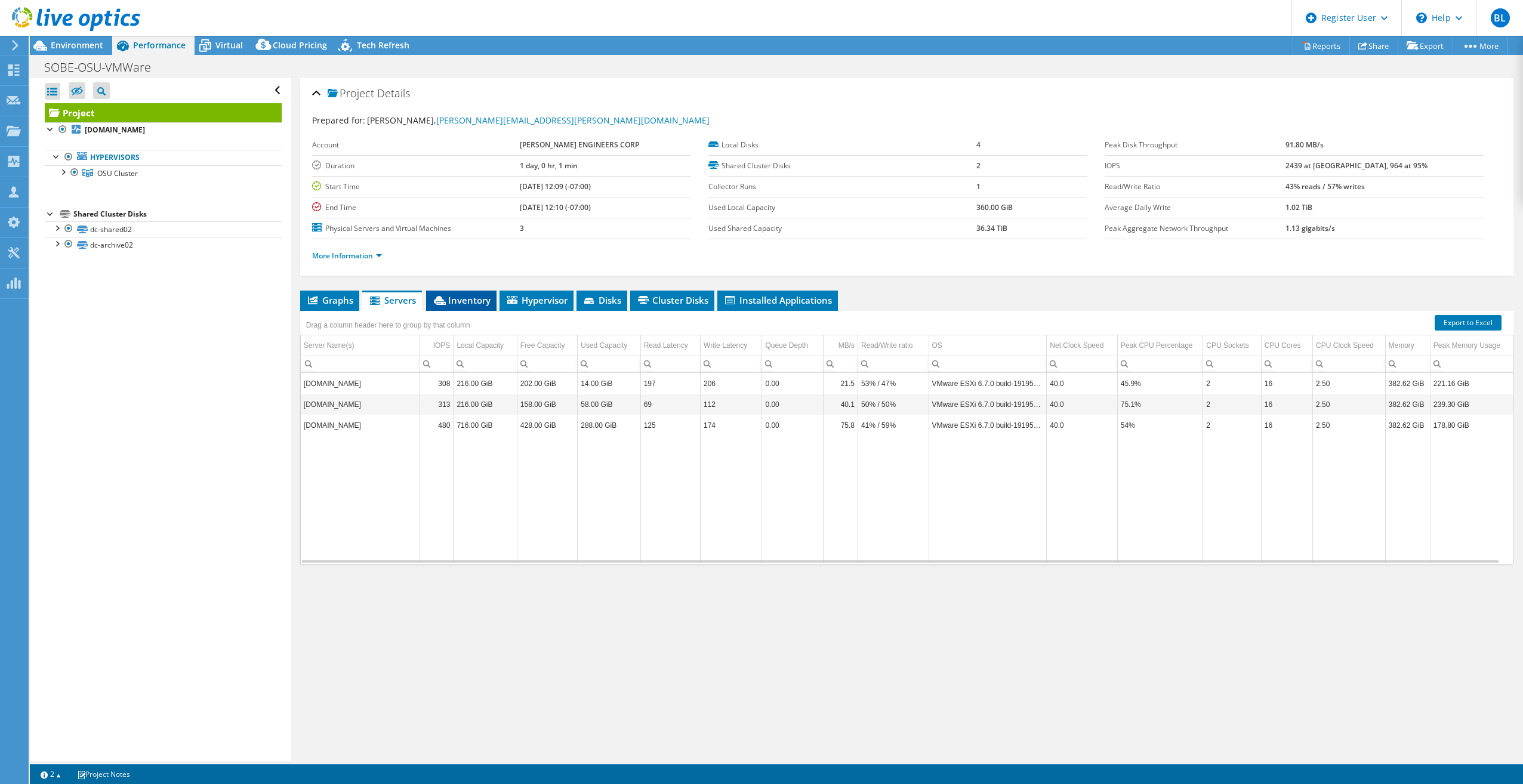
click at [464, 294] on span "Inventory" at bounding box center [461, 300] width 59 height 12
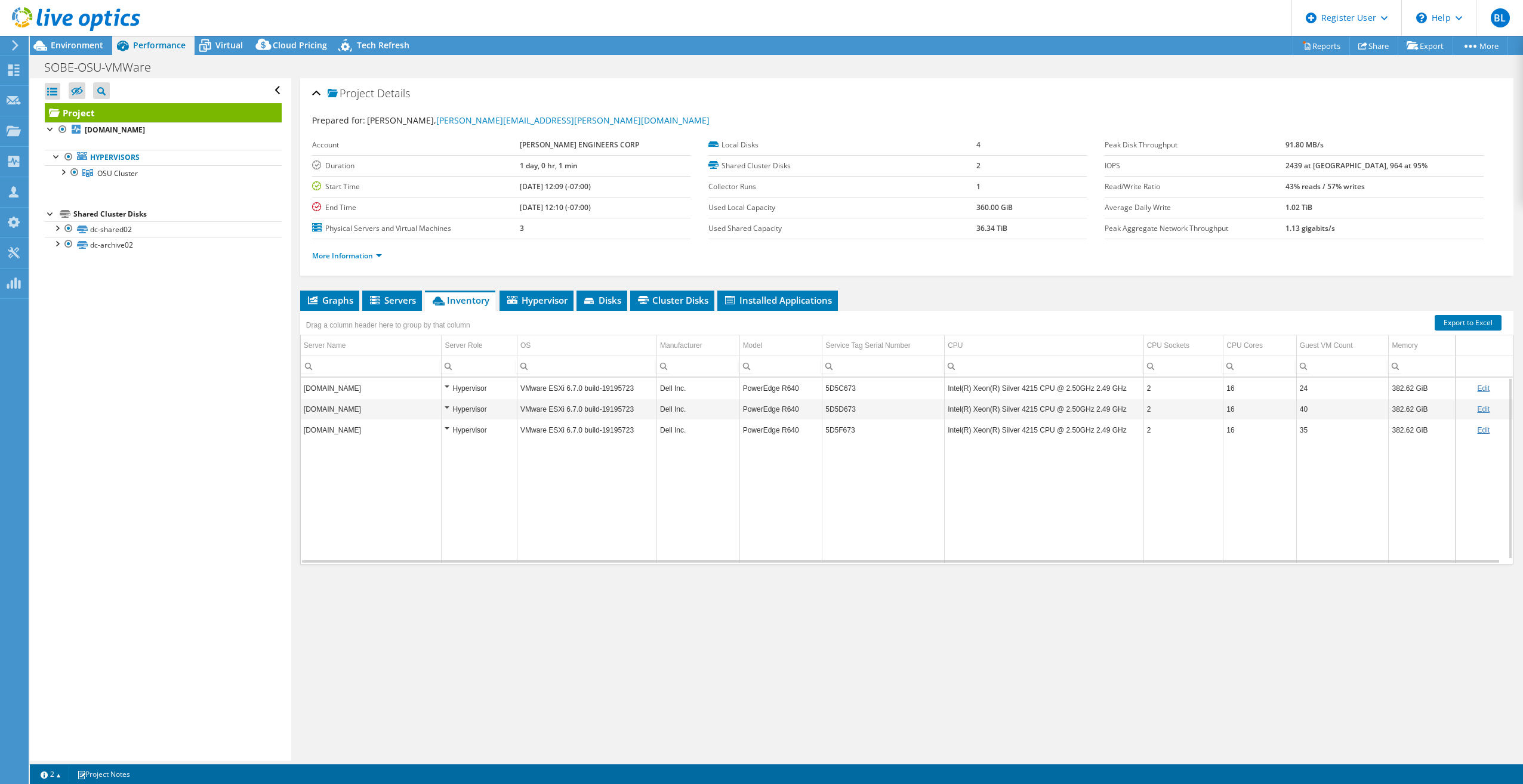
click at [1064, 390] on td "Intel(R) Xeon(R) Silver 4215 CPU @ 2.50GHz 2.49 GHz" at bounding box center [1044, 388] width 199 height 21
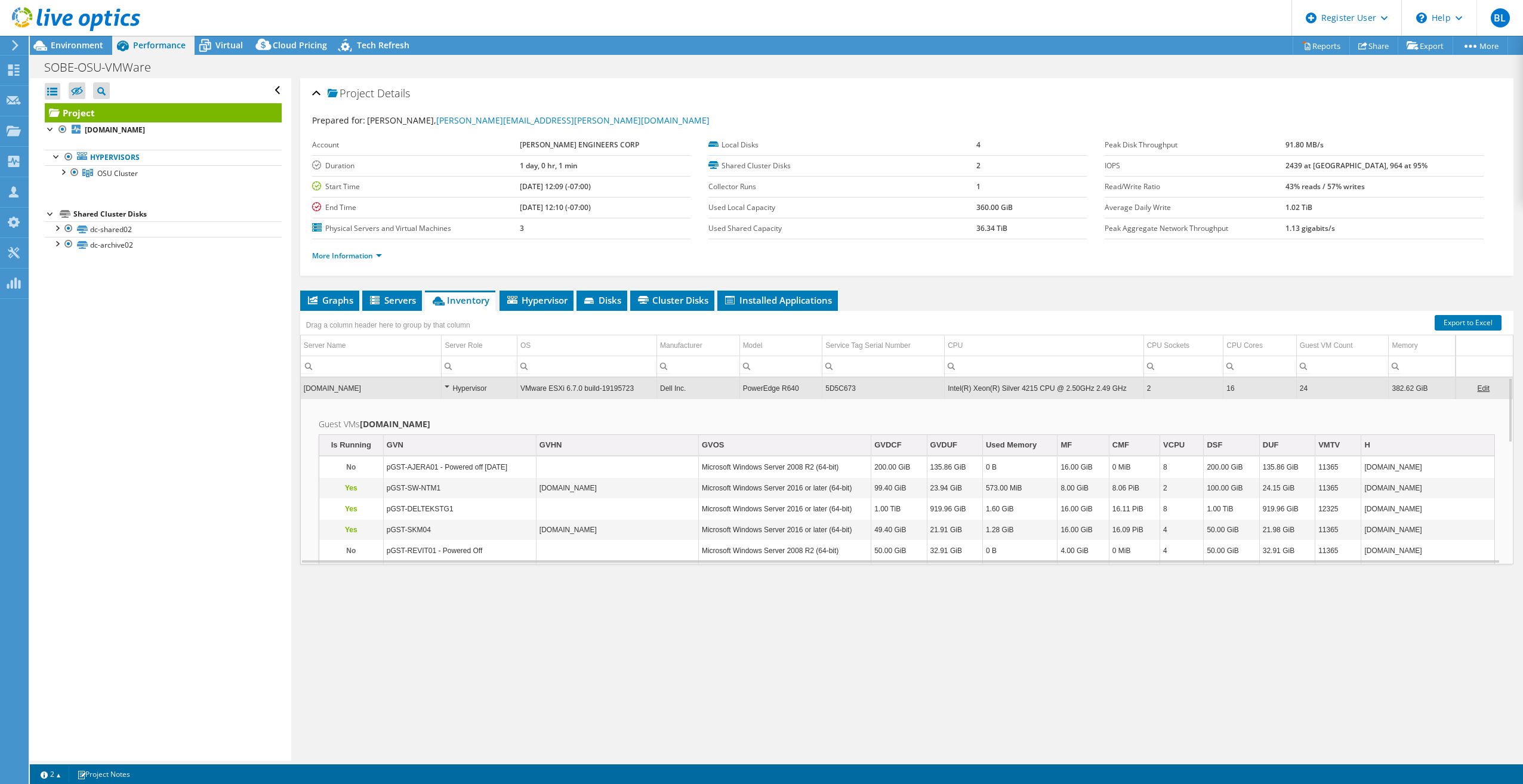
click at [1078, 387] on td "Intel(R) Xeon(R) Silver 4215 CPU @ 2.50GHz 2.49 GHz" at bounding box center [1044, 388] width 199 height 21
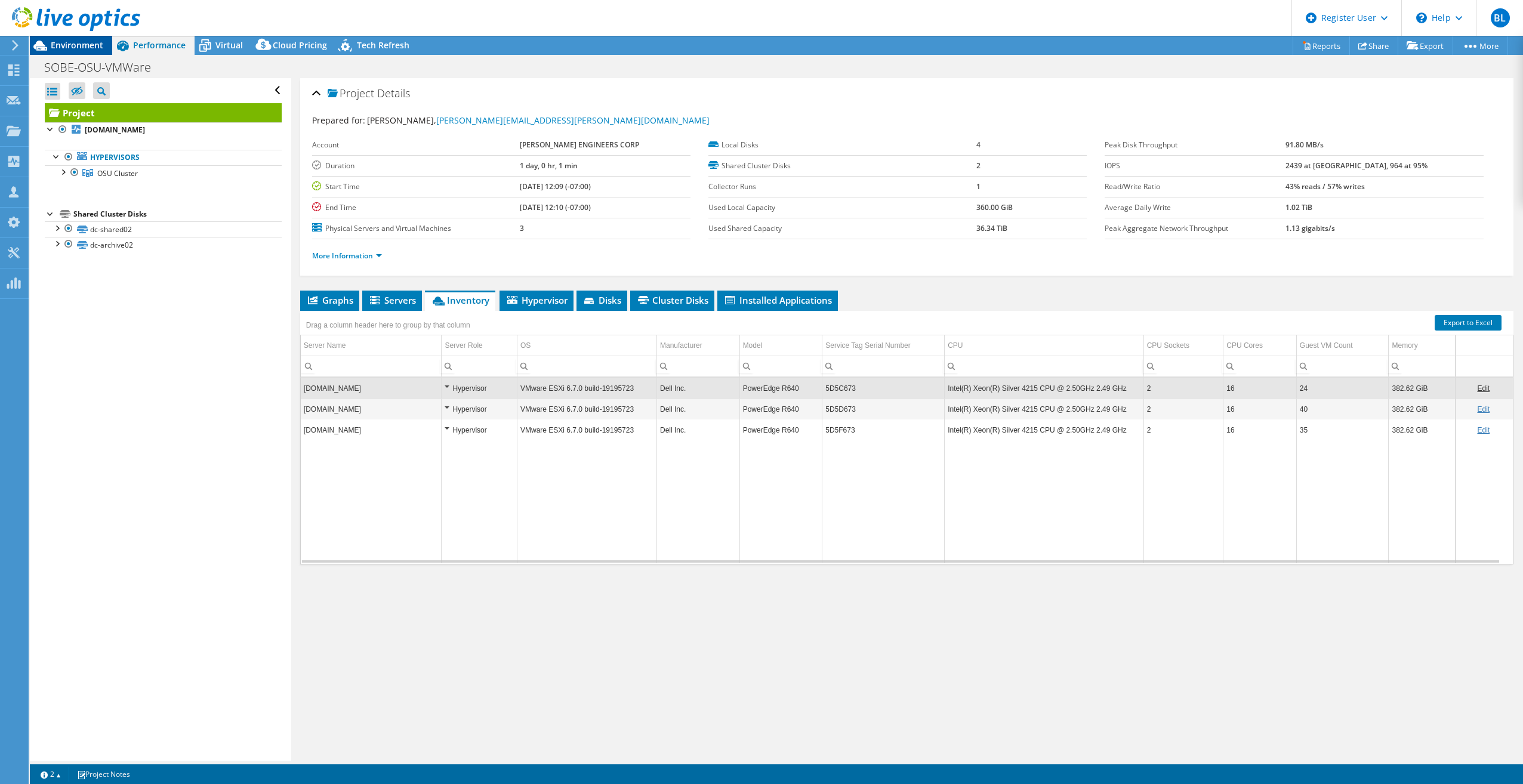
click at [78, 45] on span "Environment" at bounding box center [77, 45] width 53 height 11
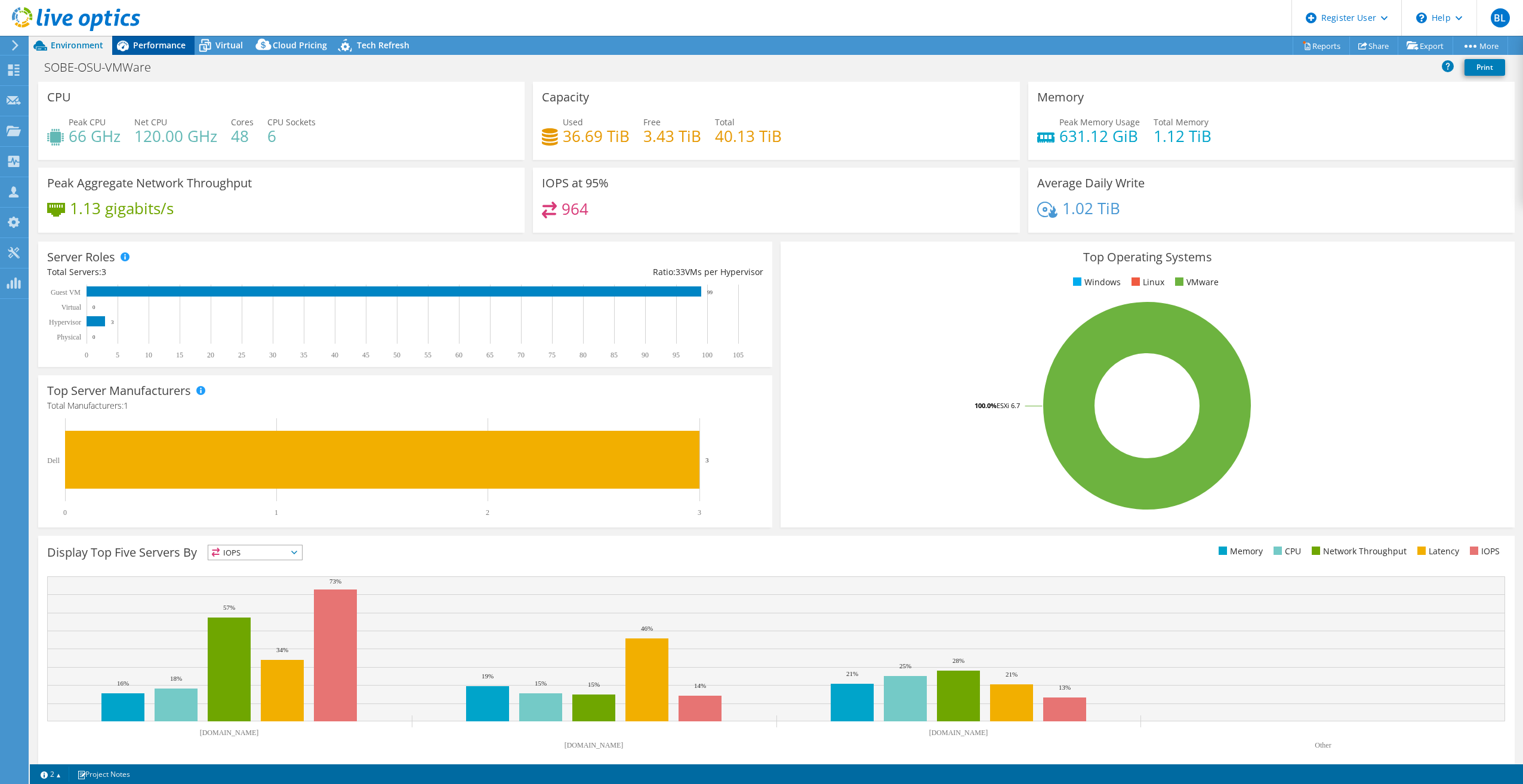
drag, startPoint x: 155, startPoint y: 43, endPoint x: 161, endPoint y: 50, distance: 9.2
click at [155, 43] on span "Performance" at bounding box center [159, 45] width 53 height 11
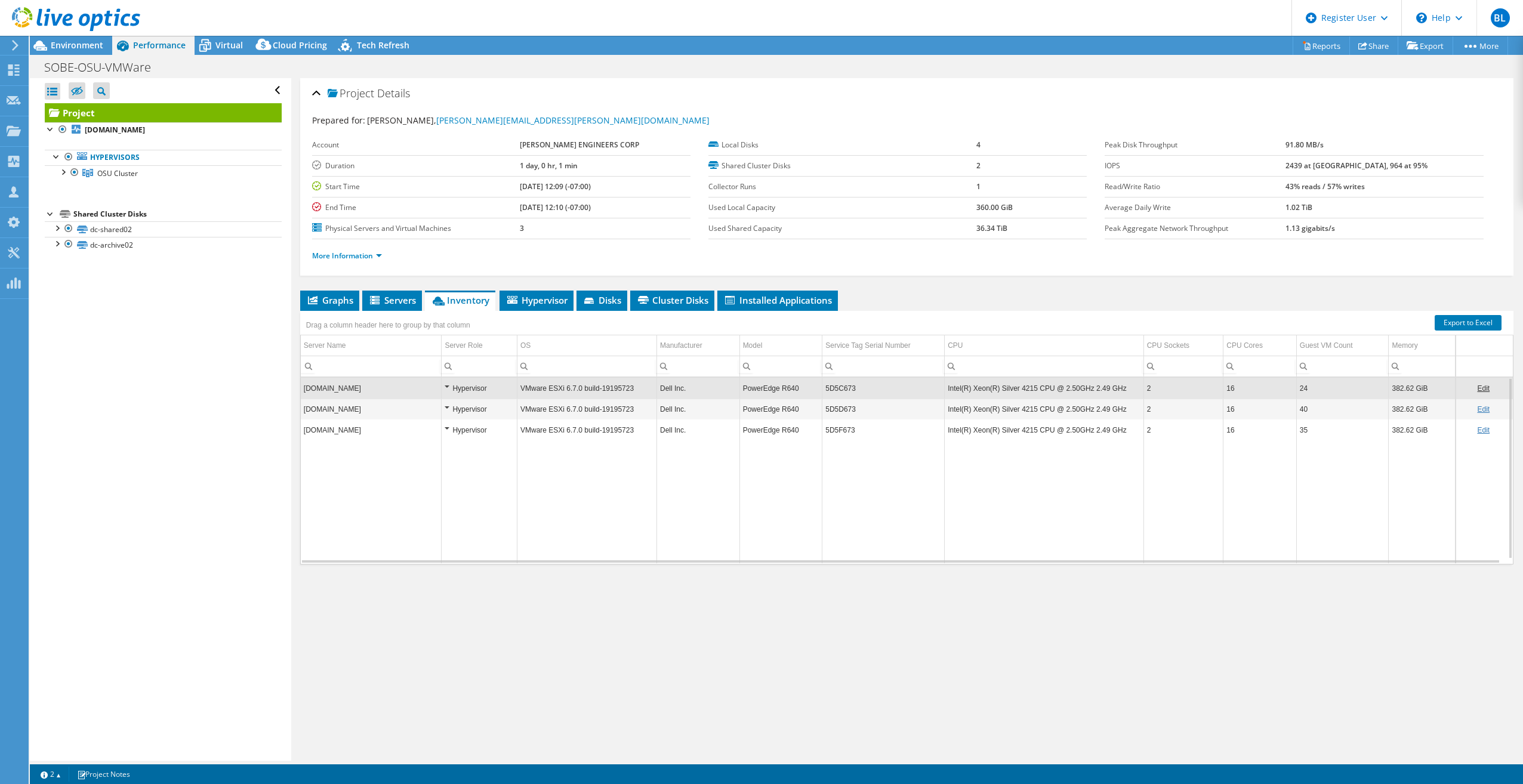
click at [839, 388] on td "5D5C673" at bounding box center [884, 388] width 122 height 21
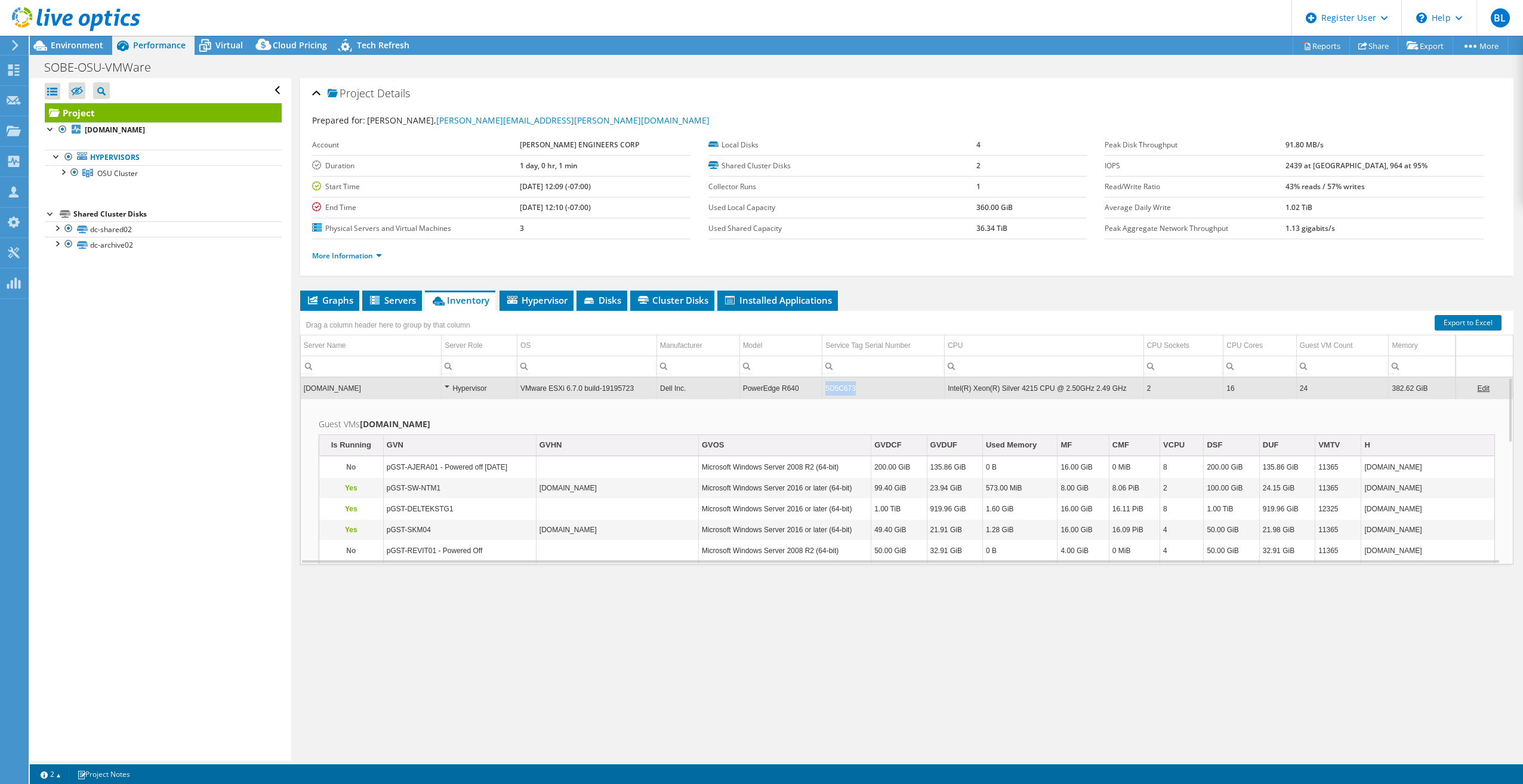
copy tr "5D5C673"
drag, startPoint x: 858, startPoint y: 388, endPoint x: 813, endPoint y: 389, distance: 45.0
click at [813, 389] on tr "posu-vhost01.corp.salasobrien.com Hypervisor VMware ESXi 6.7.0 build-19195723 D…" at bounding box center [907, 388] width 1212 height 21
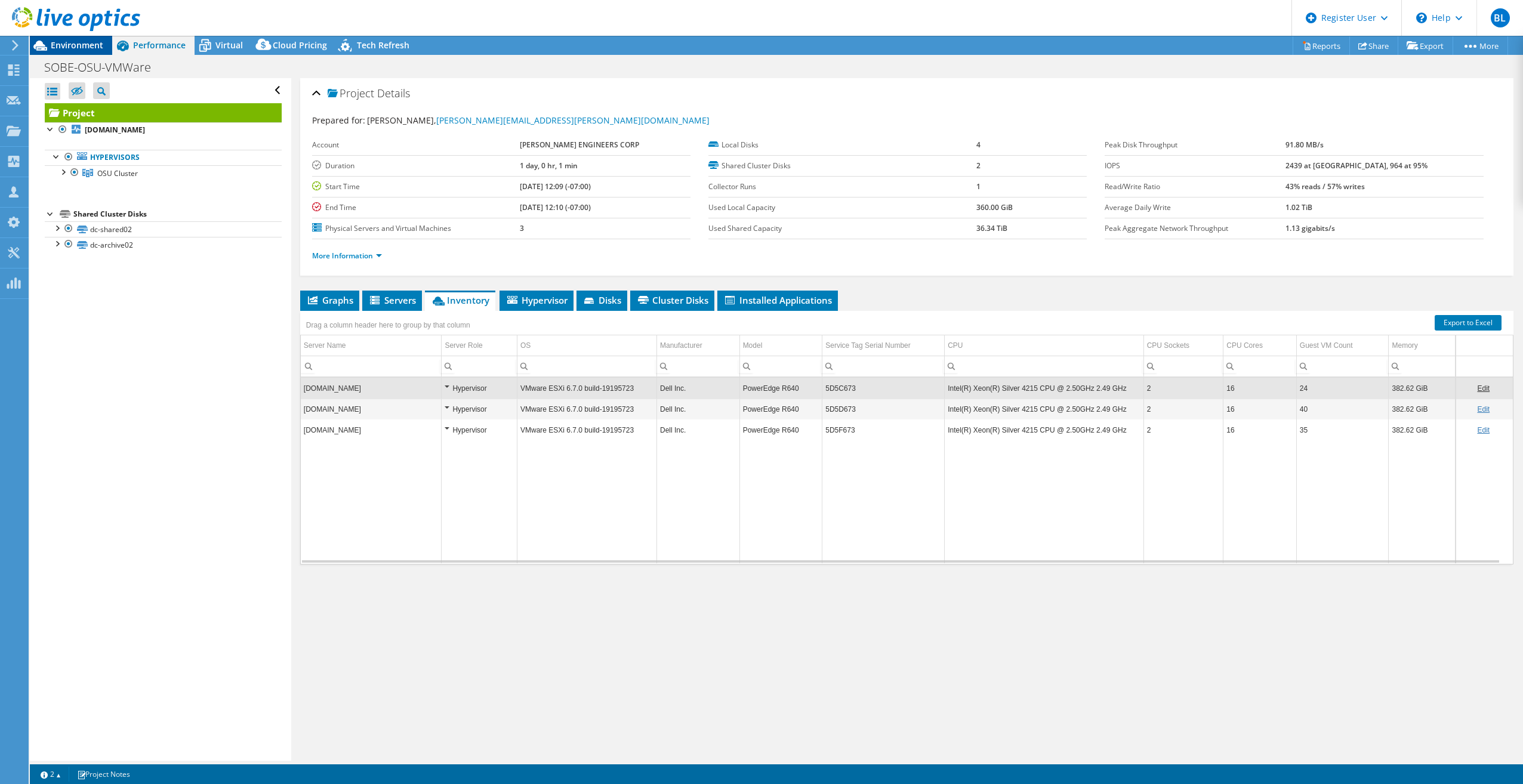
click at [66, 41] on span "Environment" at bounding box center [77, 45] width 53 height 11
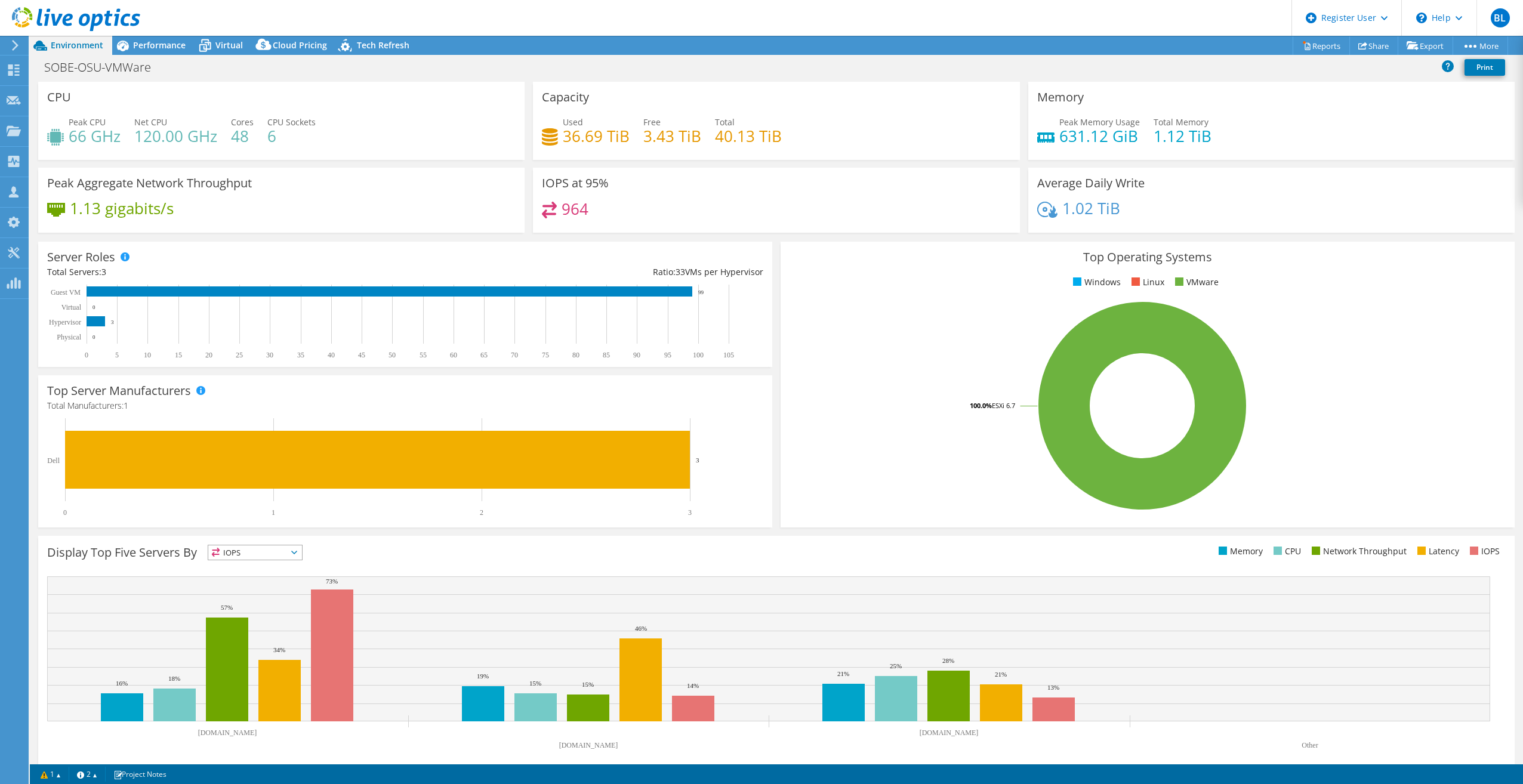
select select "USD"
